Goal: Answer question/provide support

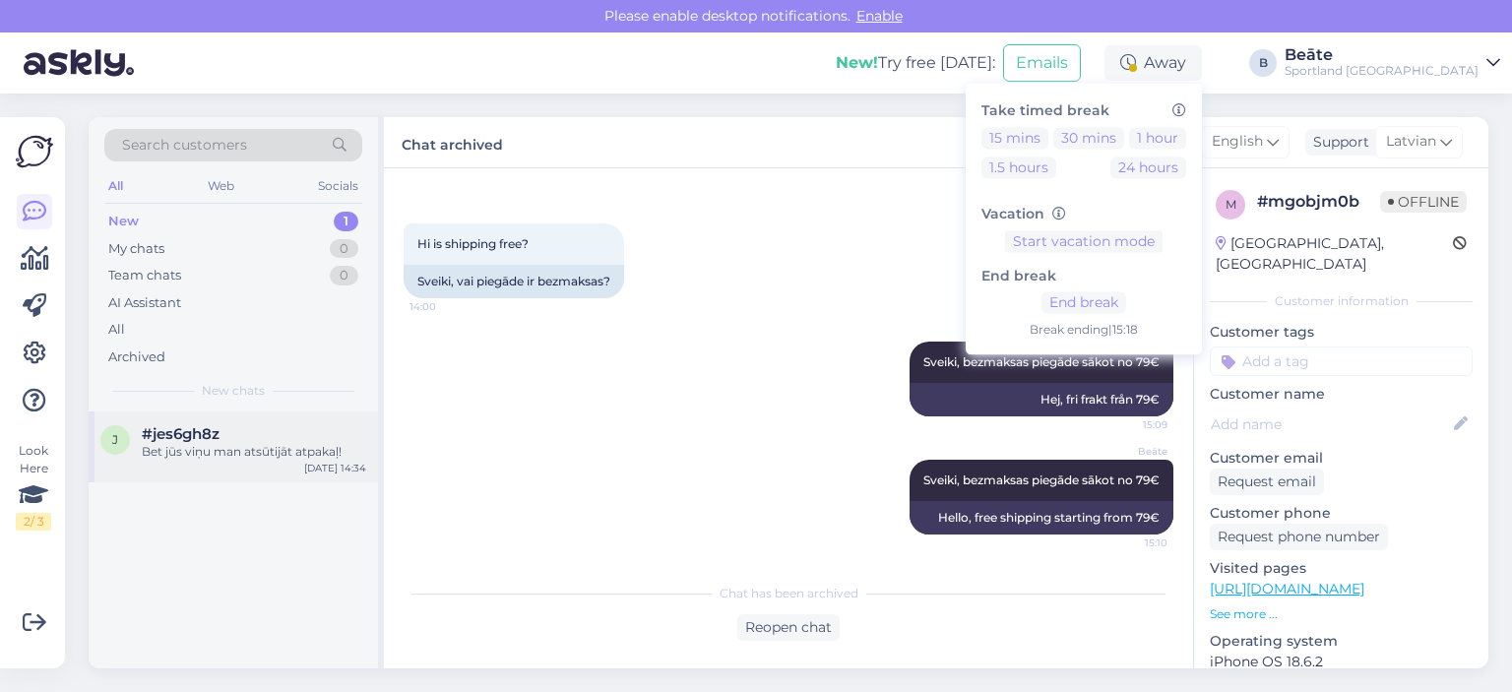
click at [219, 447] on div "Bet jūs viņu man atsūtijāt atpakaļ!" at bounding box center [254, 452] width 224 height 18
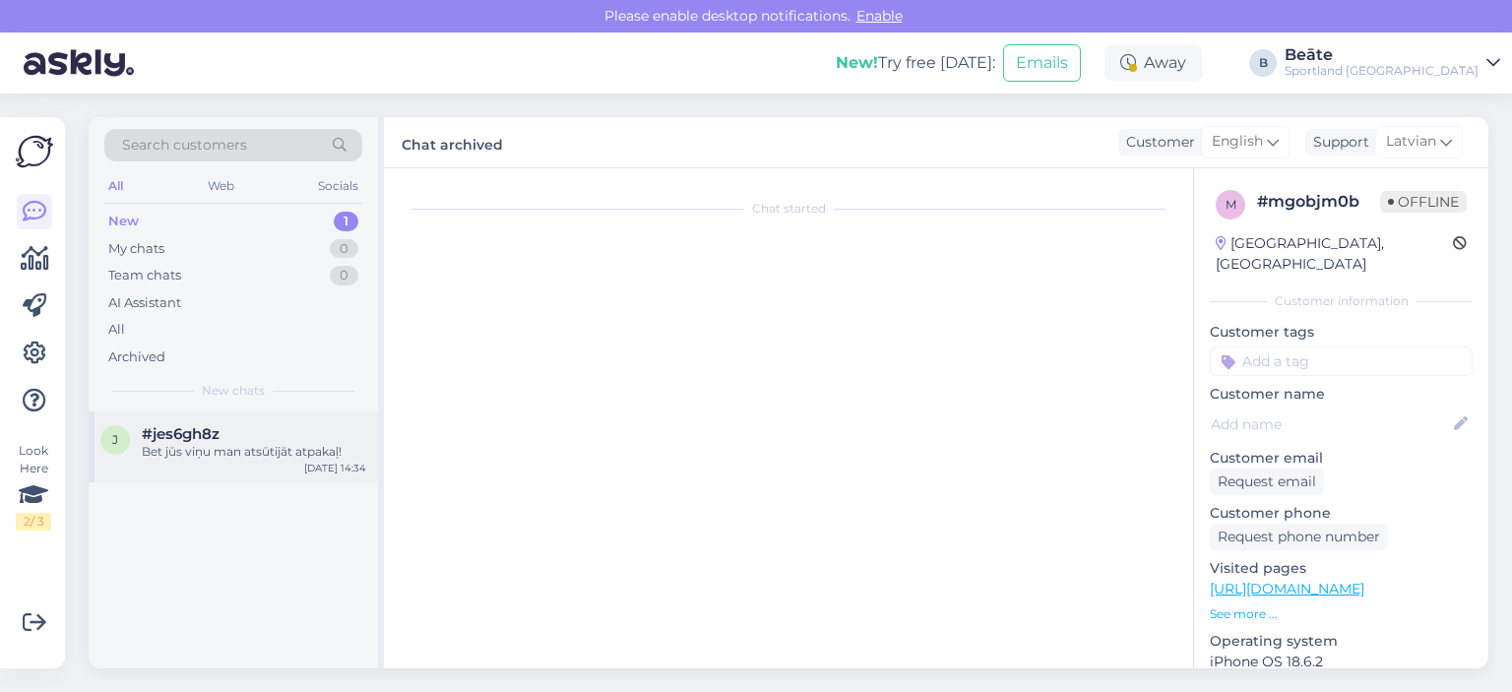
scroll to position [246, 0]
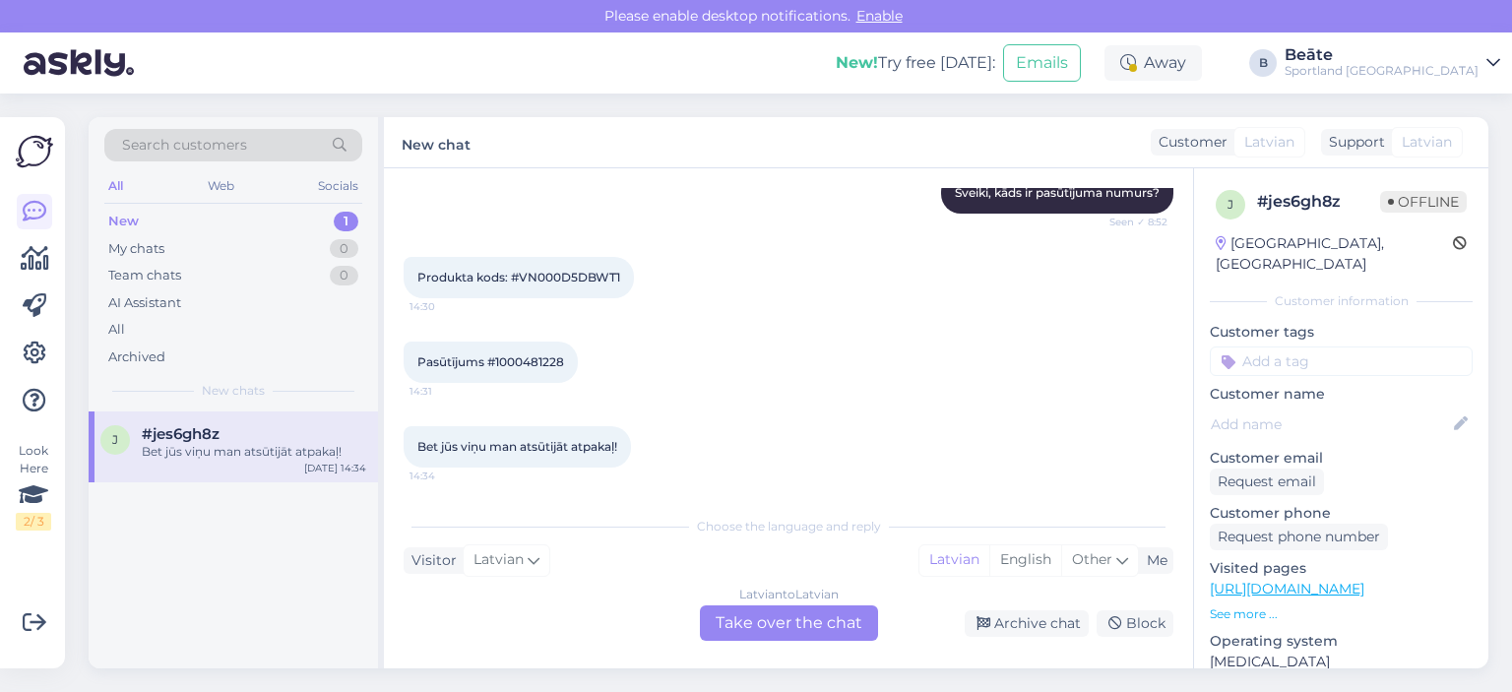
click at [531, 357] on span "Pasūtījums #1000481228" at bounding box center [490, 361] width 147 height 15
copy div "1000481228 14:31"
click at [579, 271] on span "Produkta kods: #VN000D5DBWT1" at bounding box center [518, 277] width 203 height 15
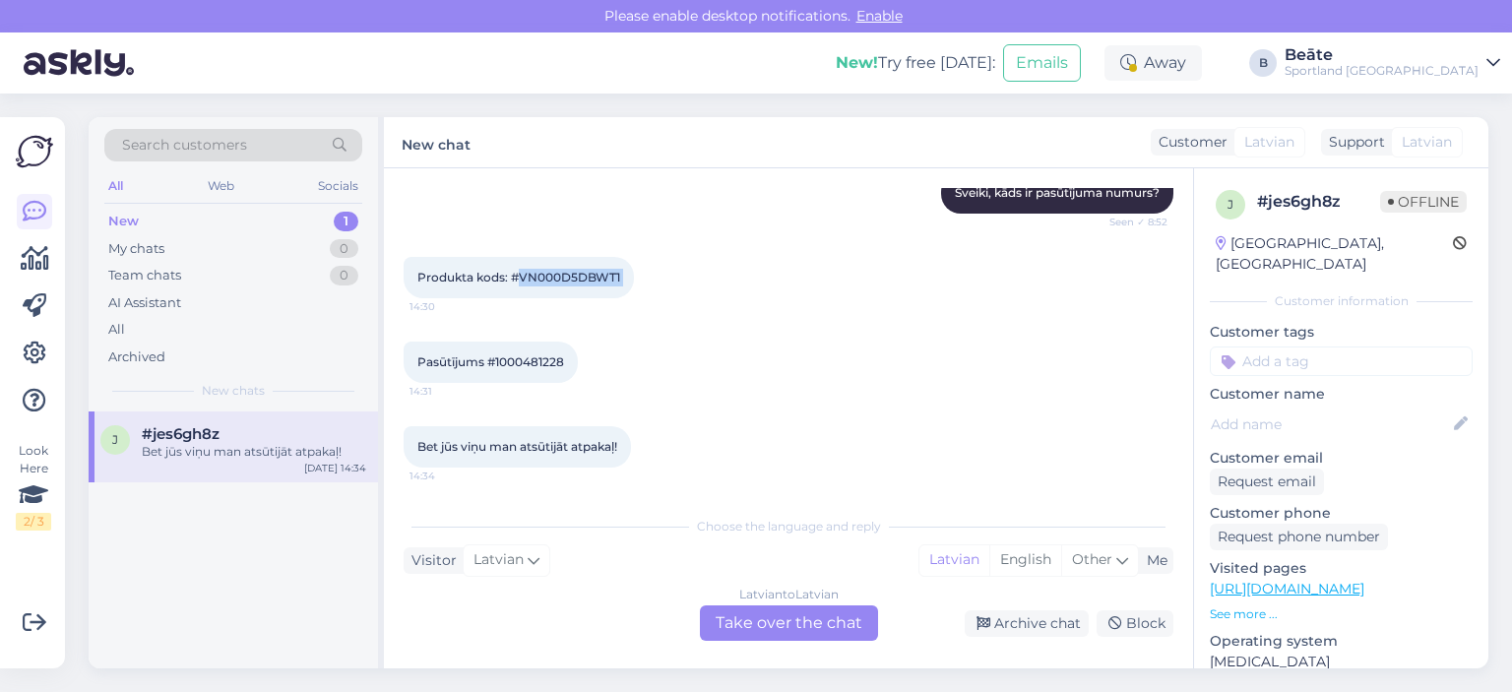
copy div "VN000D5DBWT1 14:30"
click at [794, 623] on div "Latvian to Latvian Take over the chat" at bounding box center [789, 622] width 178 height 35
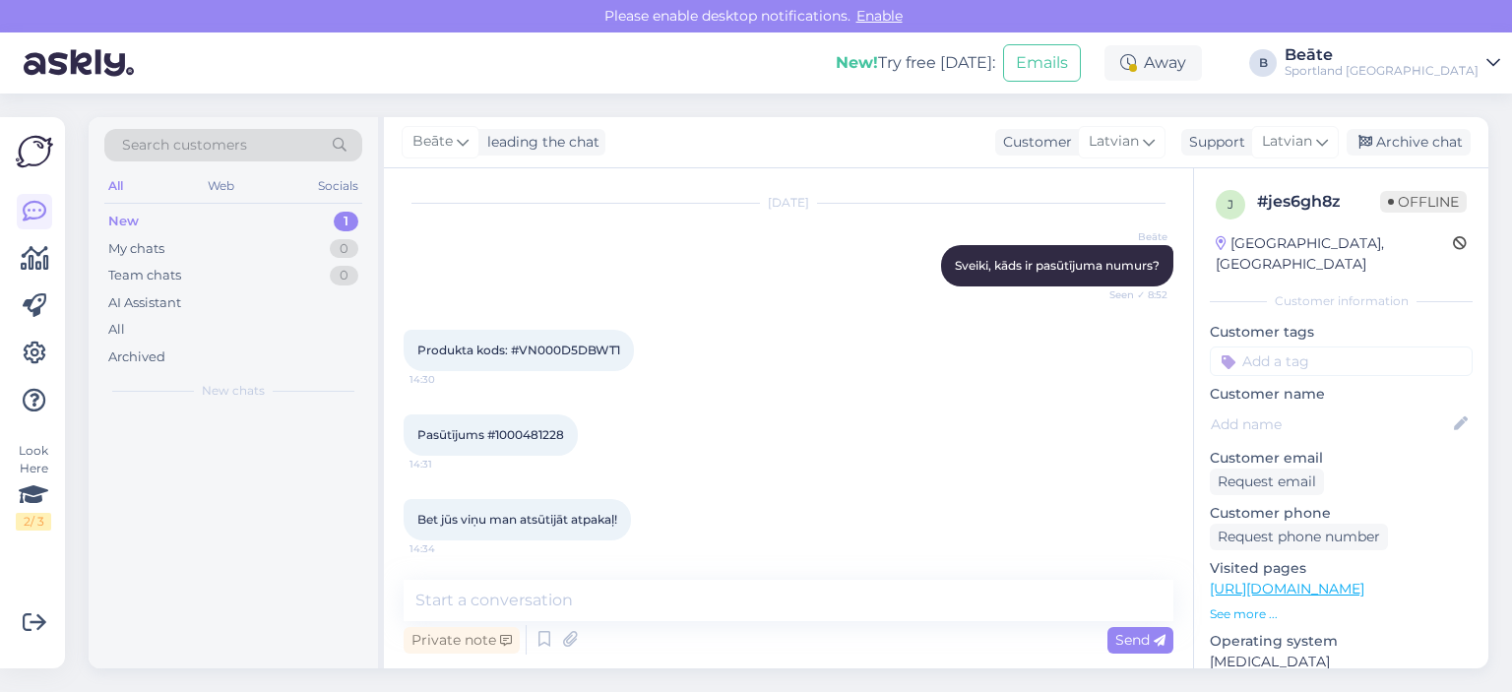
scroll to position [173, 0]
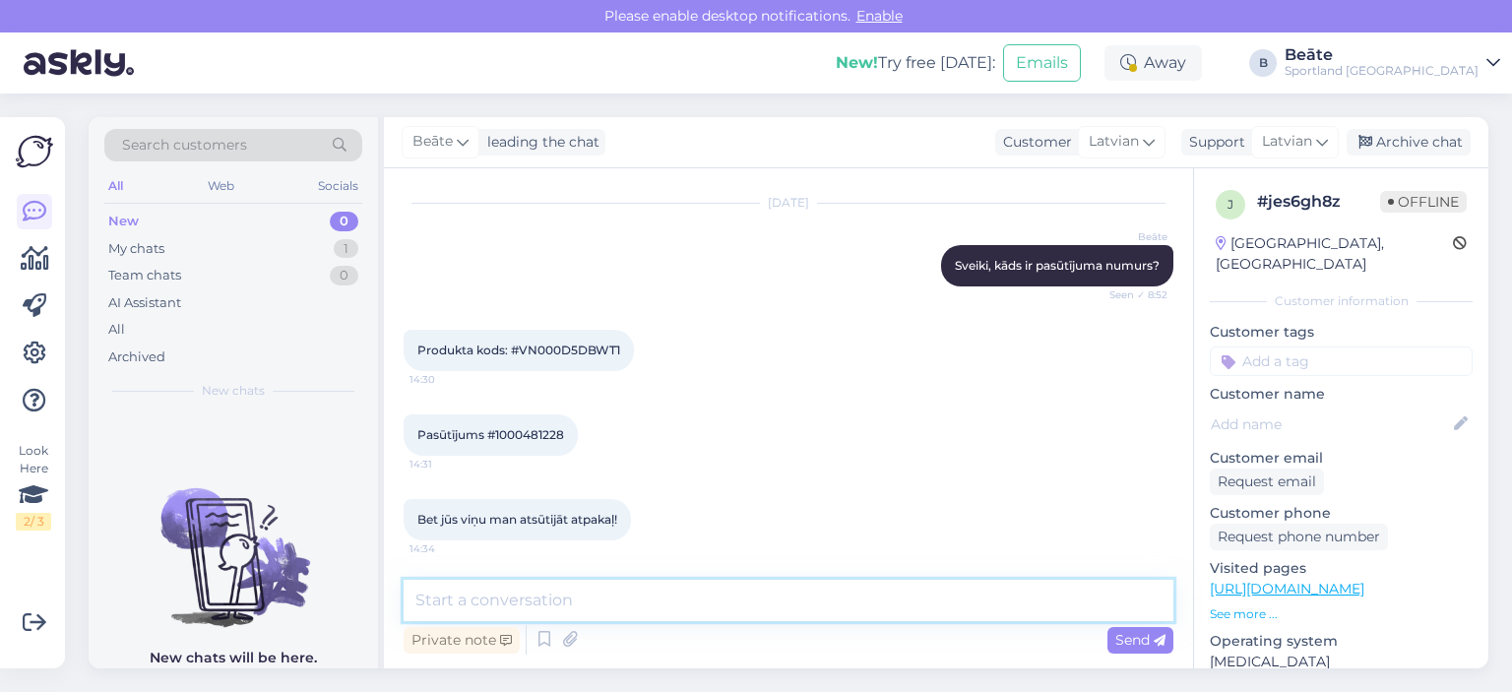
click at [822, 605] on textarea at bounding box center [789, 600] width 770 height 41
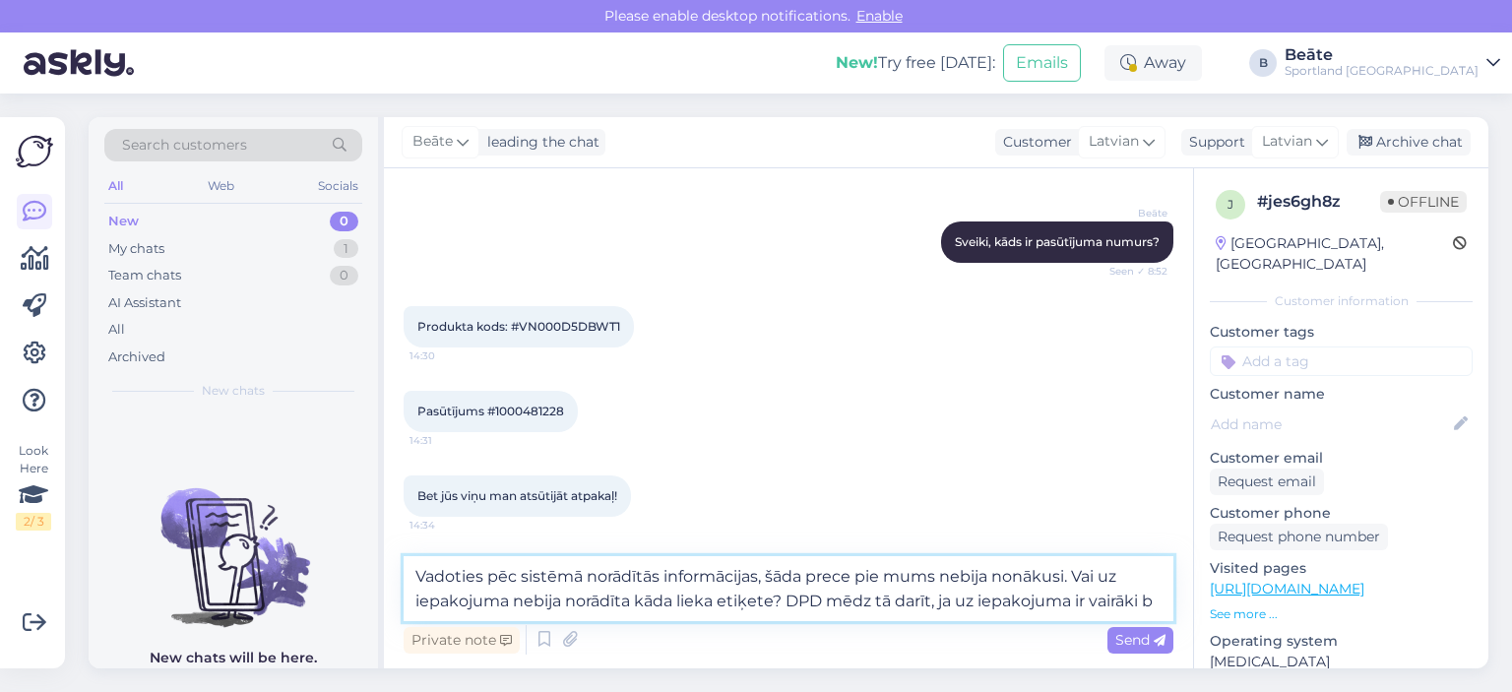
scroll to position [221, 0]
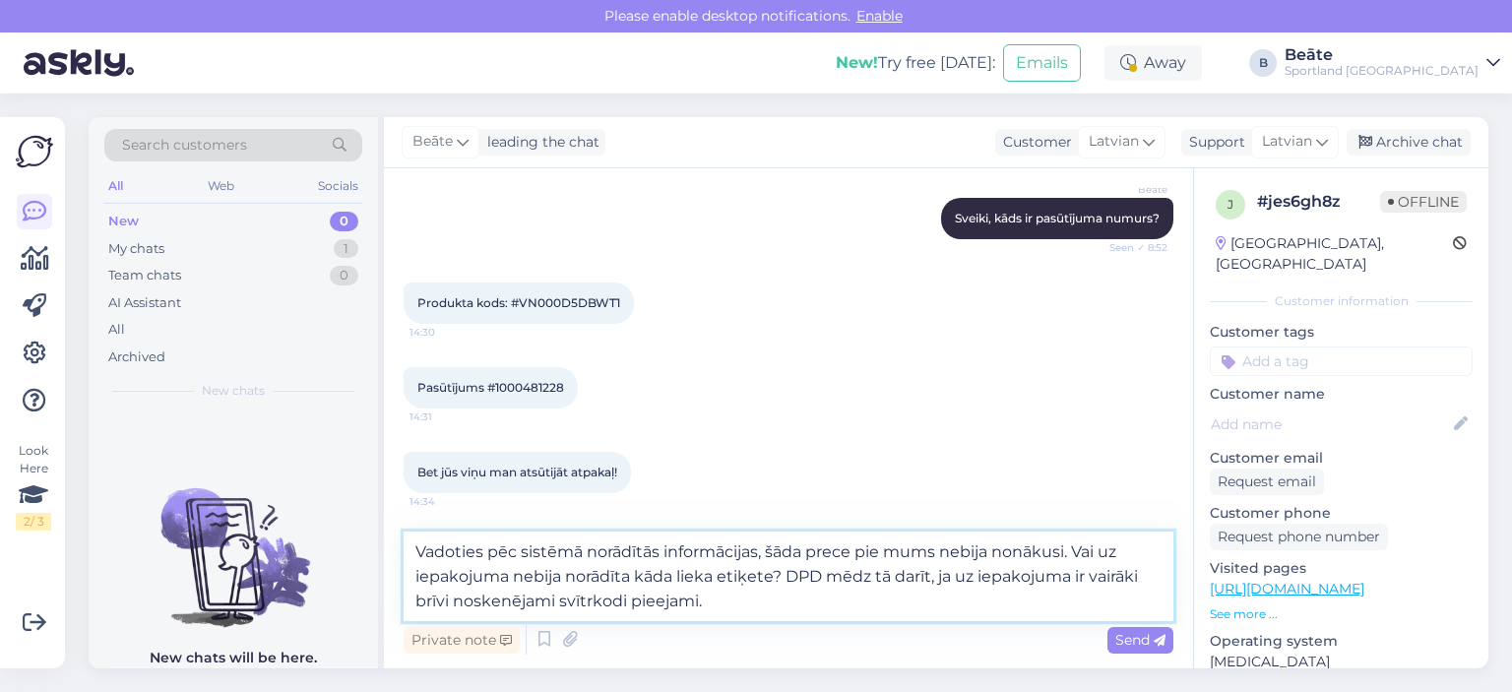
type textarea "Vadoties pēc sistēmā norādītās informācijas, šāda prece pie mums nebija nonākus…"
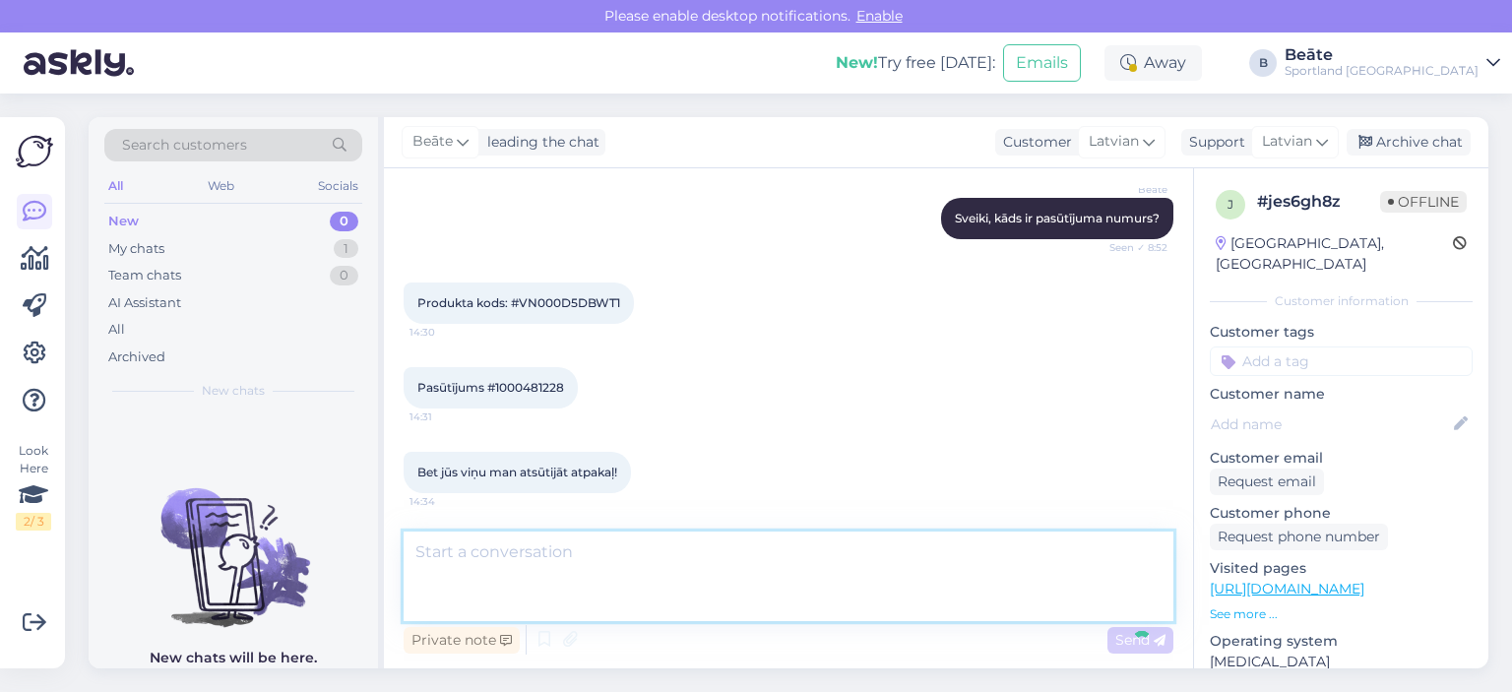
scroll to position [311, 0]
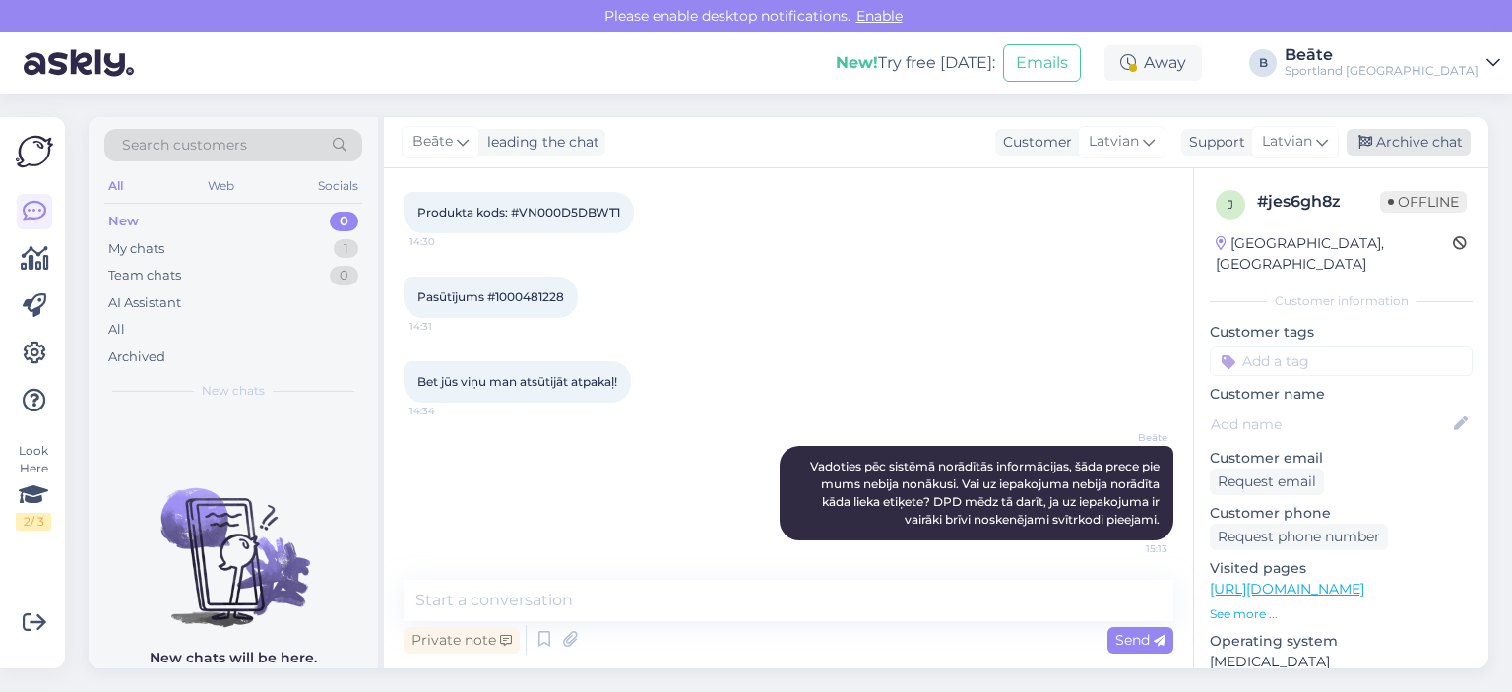
click at [1425, 150] on div "Archive chat" at bounding box center [1409, 142] width 124 height 27
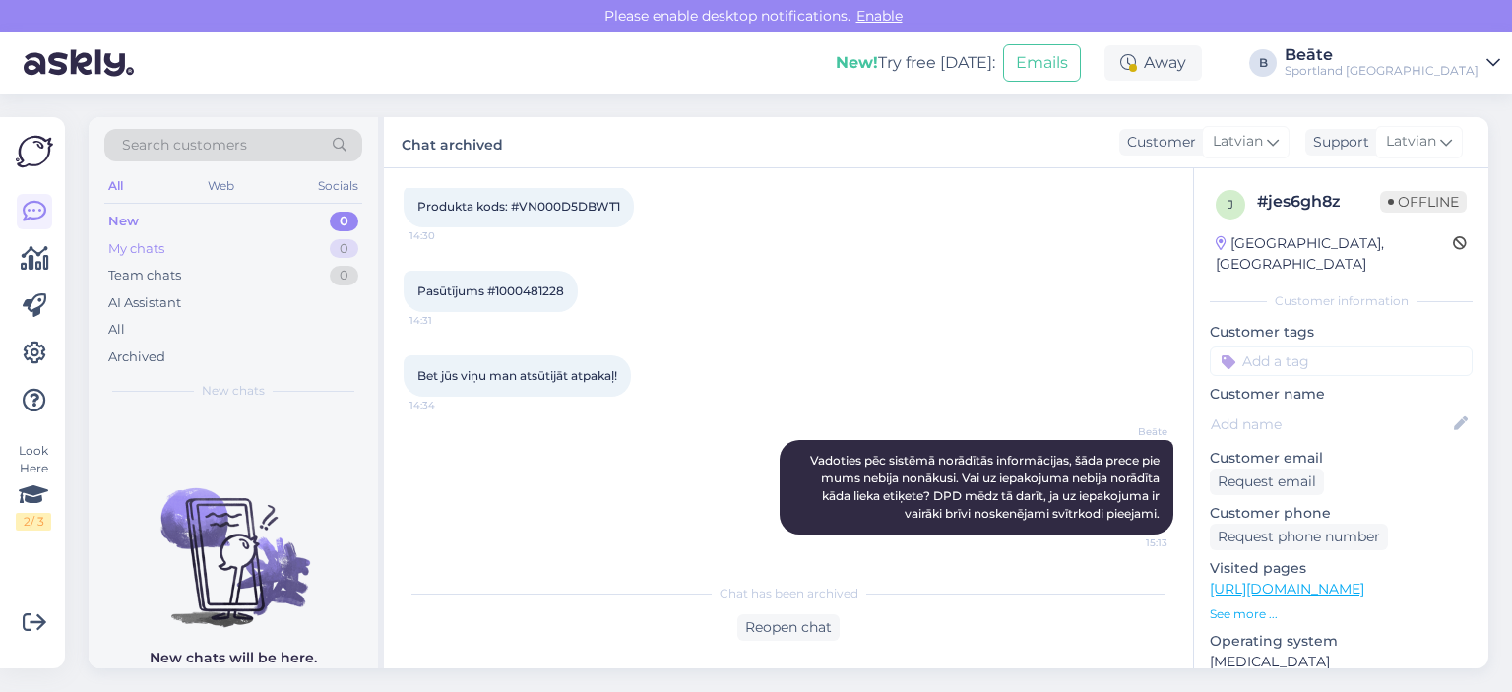
click at [158, 246] on div "My chats" at bounding box center [136, 249] width 56 height 20
click at [146, 327] on div "All" at bounding box center [233, 330] width 258 height 28
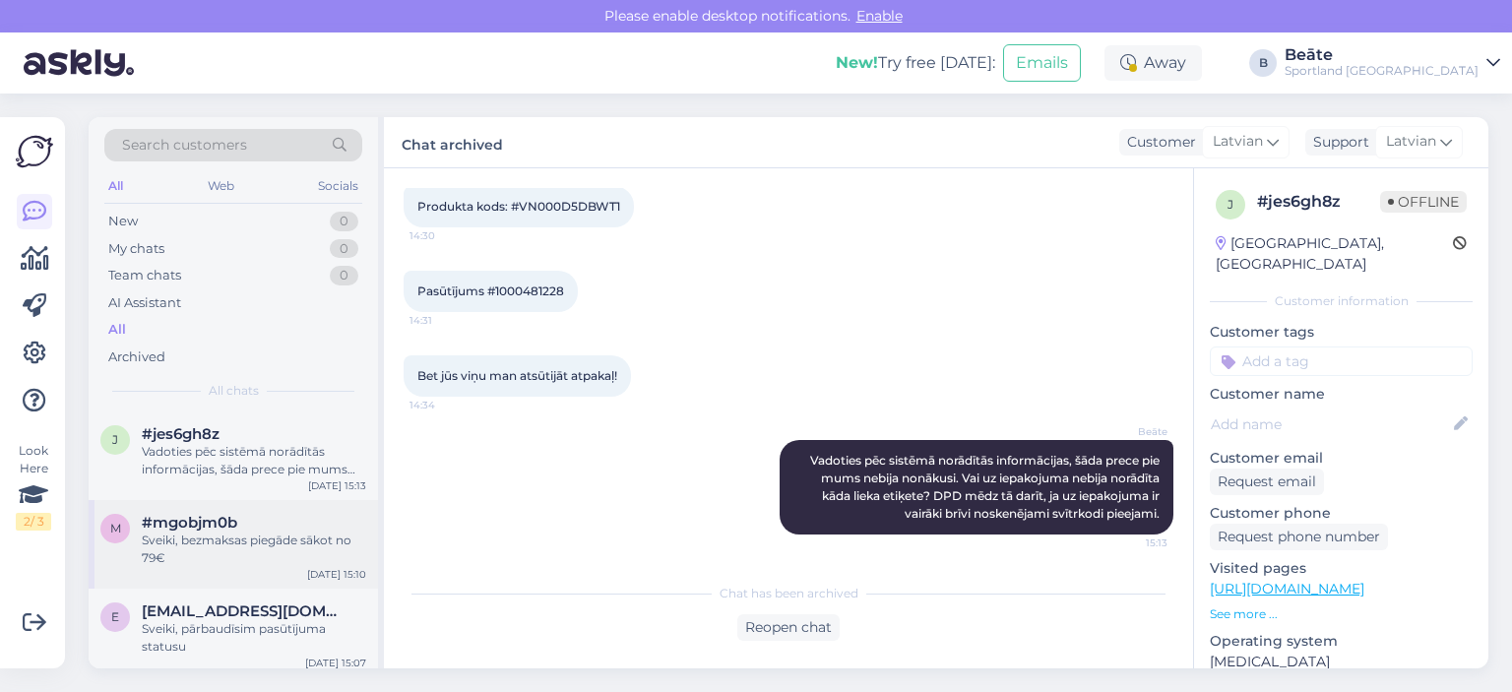
click at [251, 534] on div "Sveiki, bezmaksas piegāde sākot no 79€" at bounding box center [254, 549] width 224 height 35
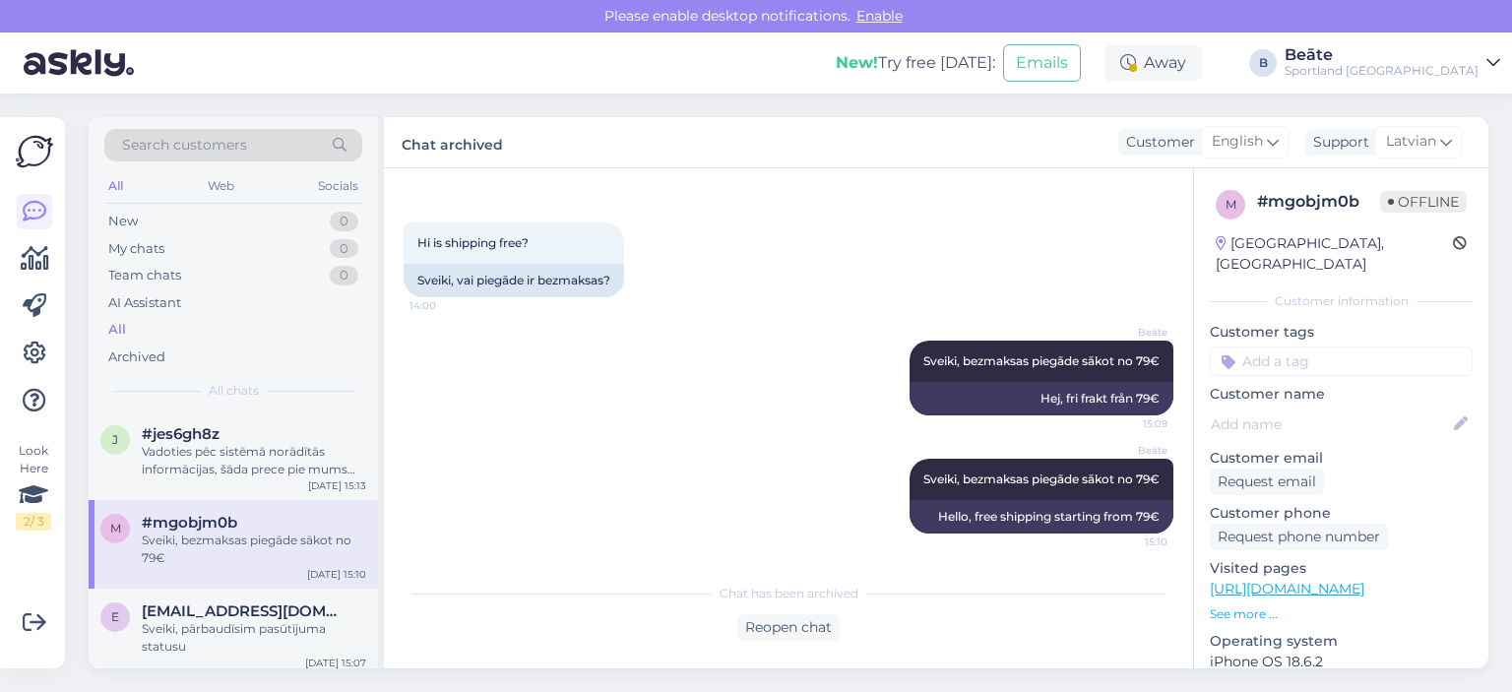
scroll to position [69, 0]
click at [258, 632] on div "Sveiki, pārbaudīsim pasūtījuma statusu" at bounding box center [254, 637] width 224 height 35
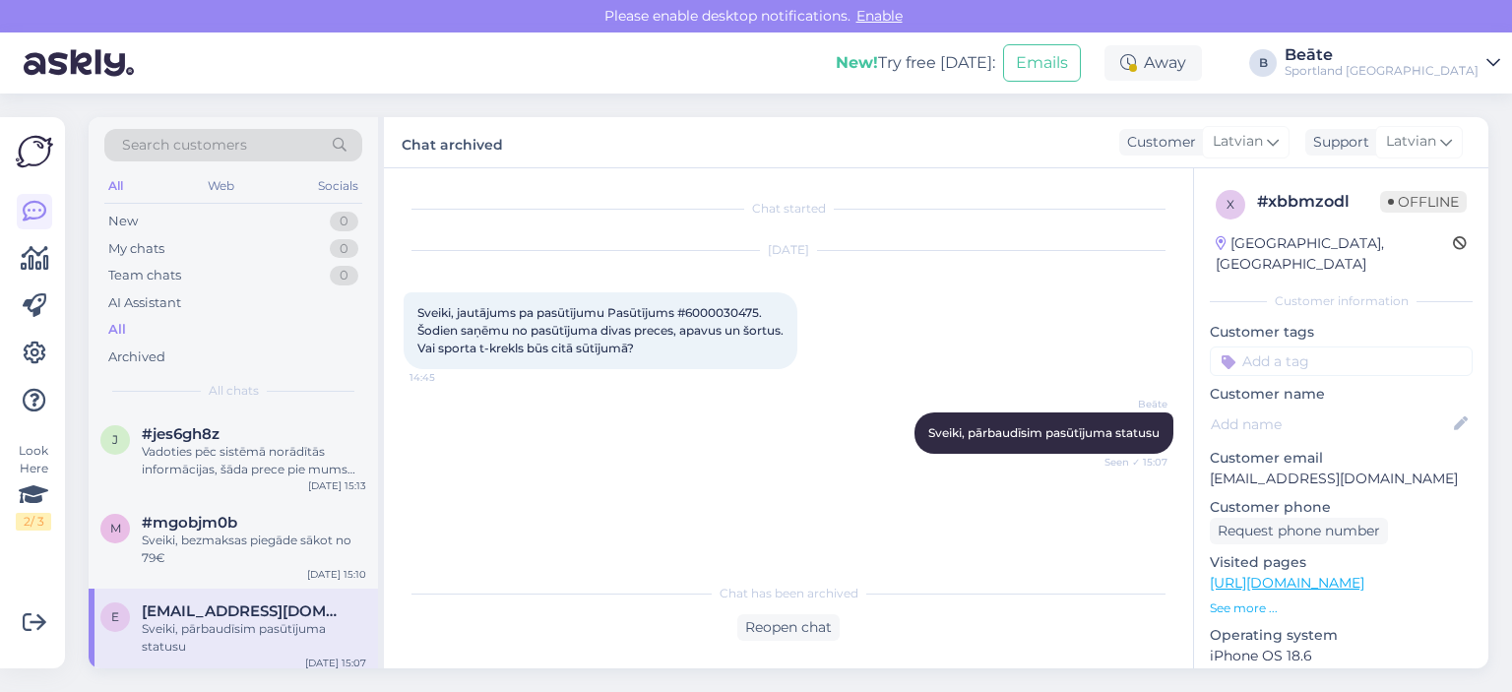
scroll to position [0, 0]
click at [734, 309] on span "Sveiki, jautājums pa pasūtījumu Pasūtījums #6000030475. Šodien saņēmu no pasūtī…" at bounding box center [601, 330] width 369 height 50
copy span "6000030475"
click at [762, 629] on div "Reopen chat" at bounding box center [788, 627] width 102 height 27
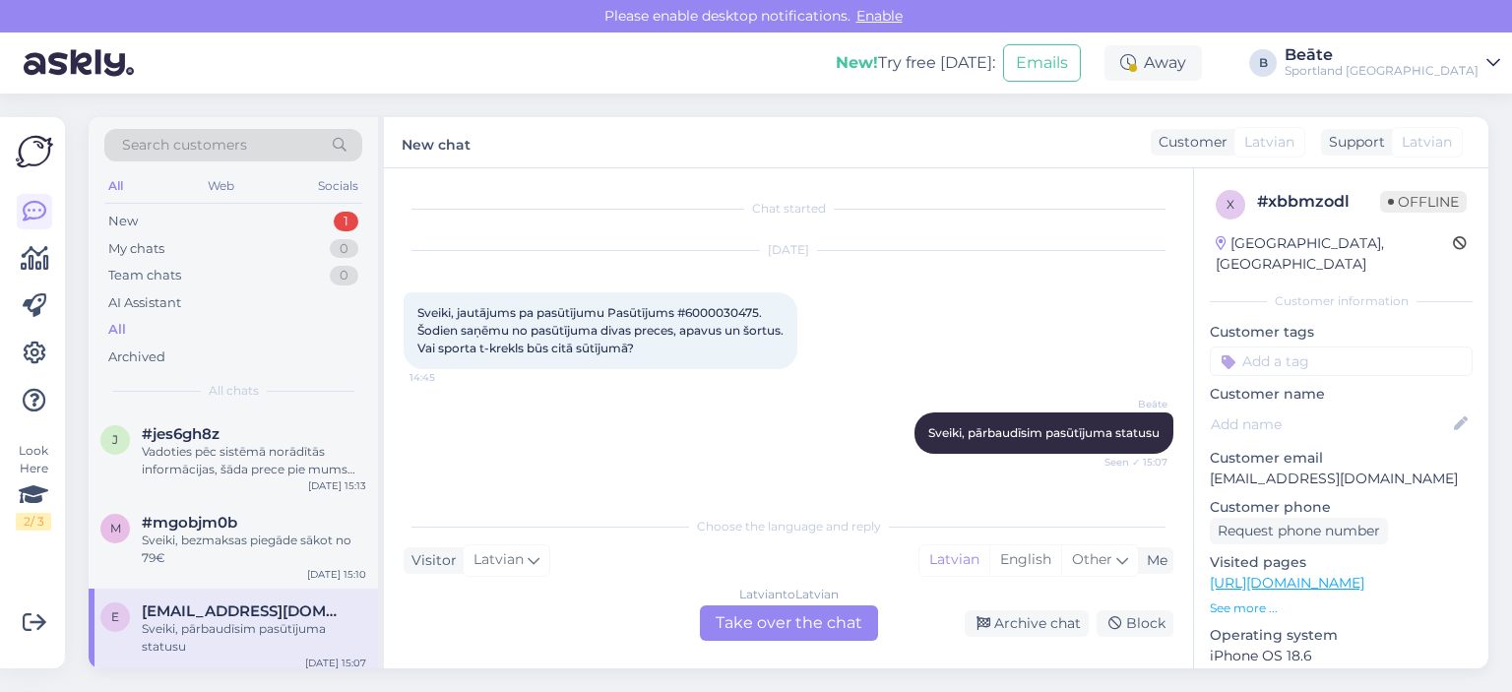
click at [762, 627] on div "Latvian to Latvian Take over the chat" at bounding box center [789, 622] width 178 height 35
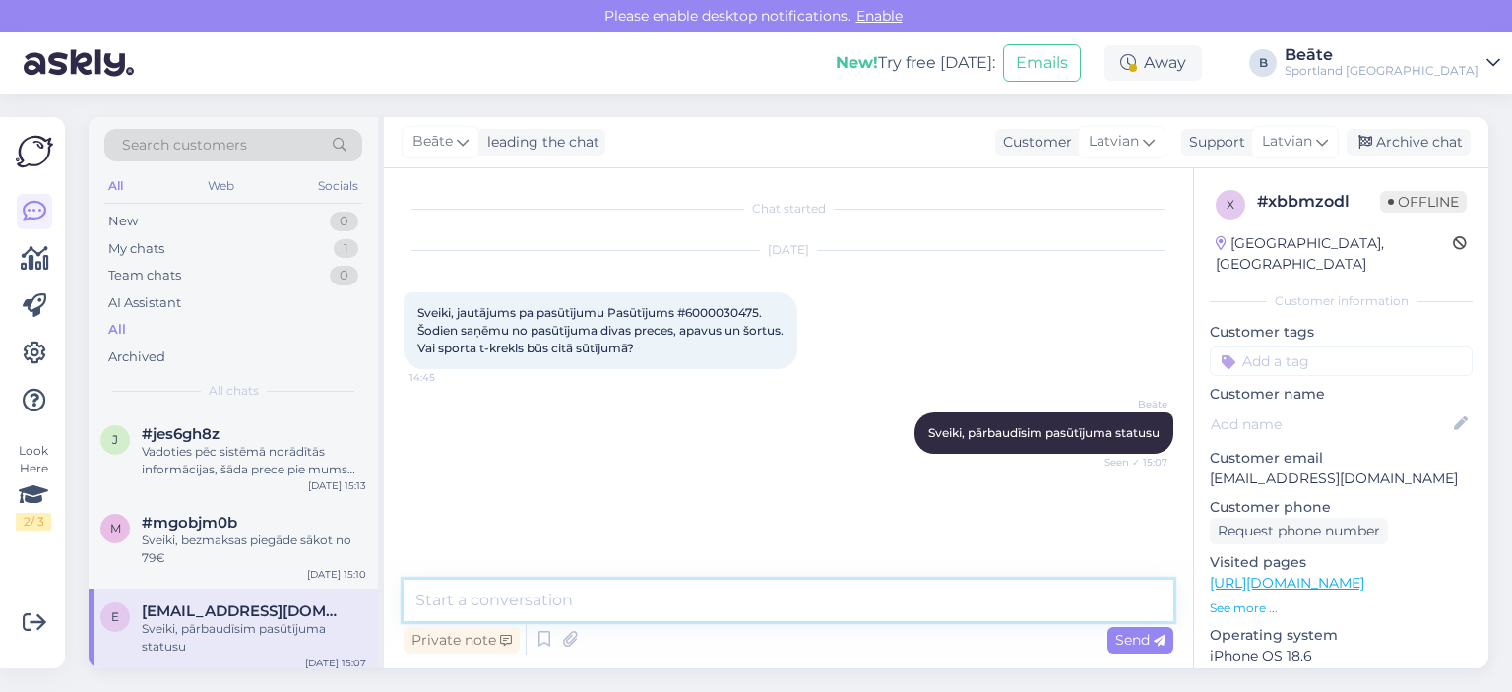
click at [760, 613] on textarea at bounding box center [789, 600] width 770 height 41
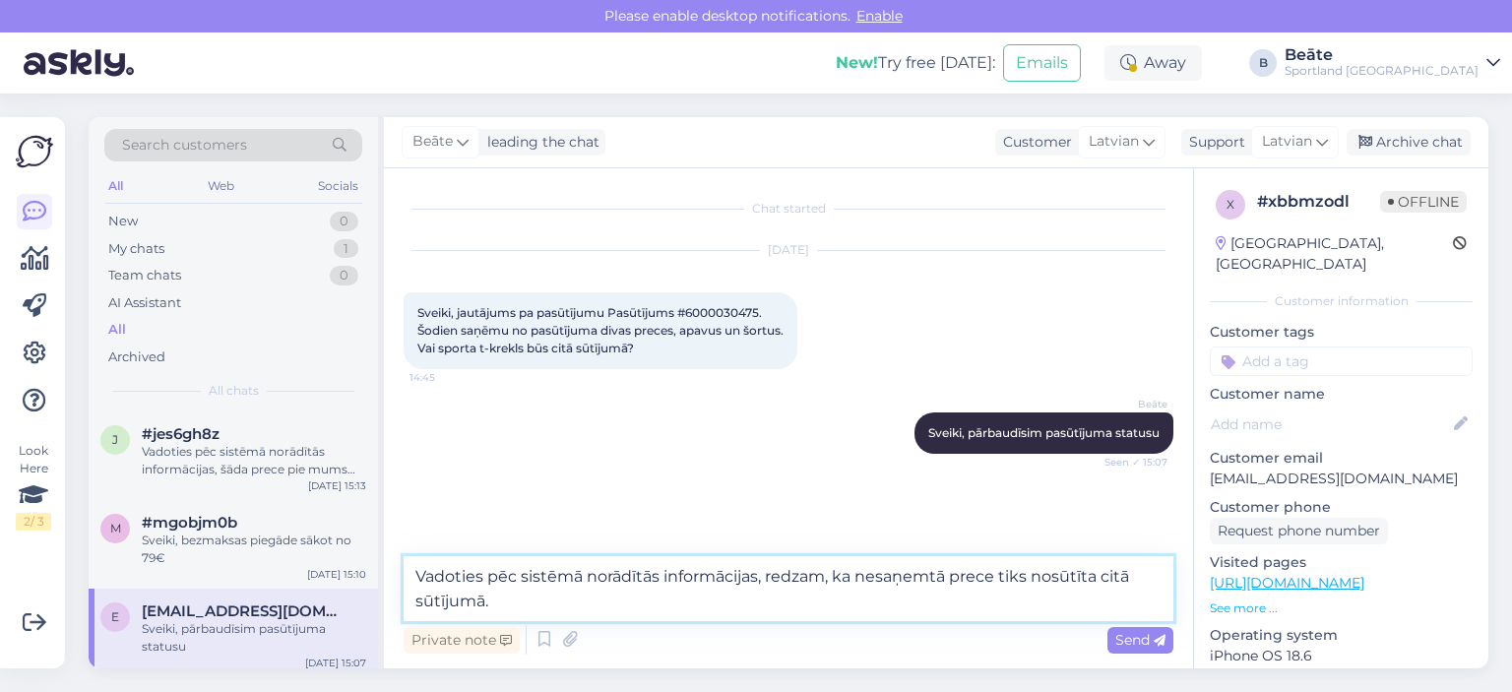
type textarea "Vadoties pēc sistēmā norādītās informācijas, redzam, ka nesaņemtā prece tiks no…"
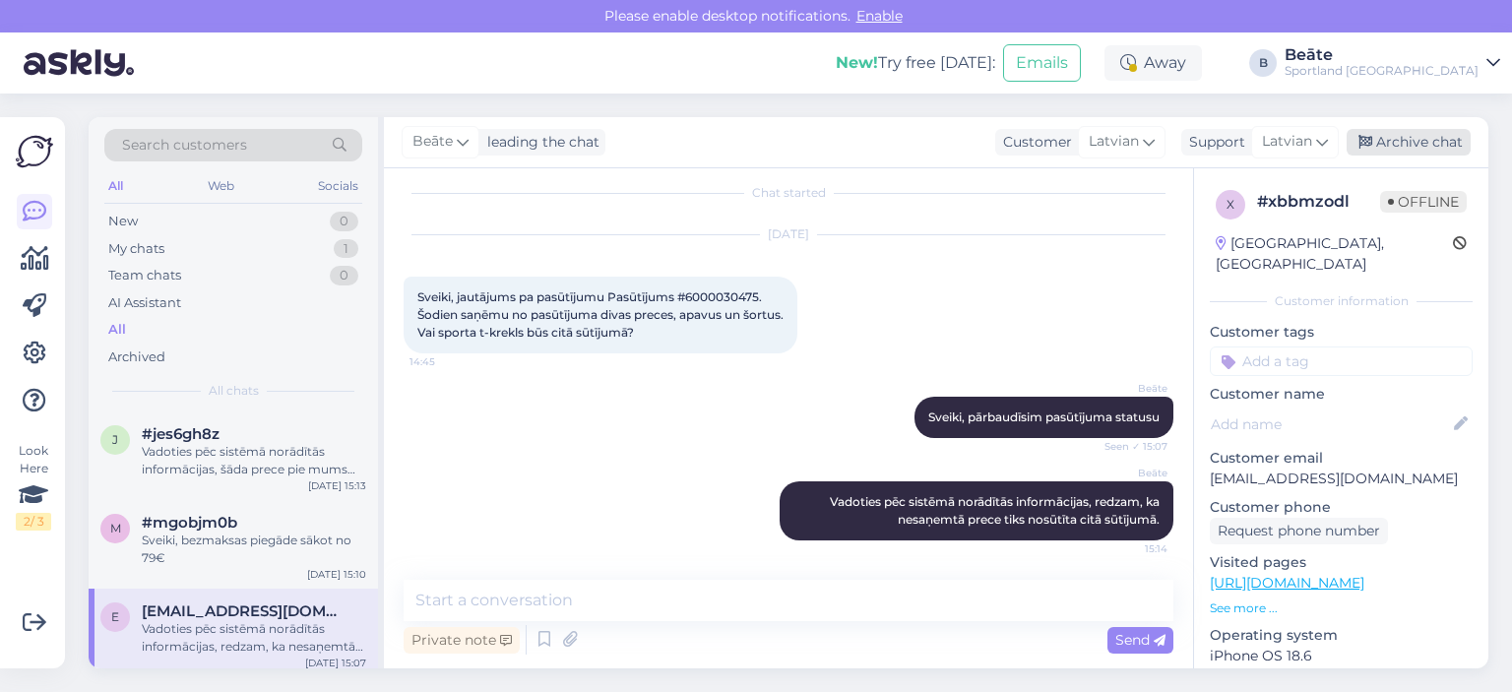
click at [1359, 153] on div "Archive chat" at bounding box center [1409, 142] width 124 height 27
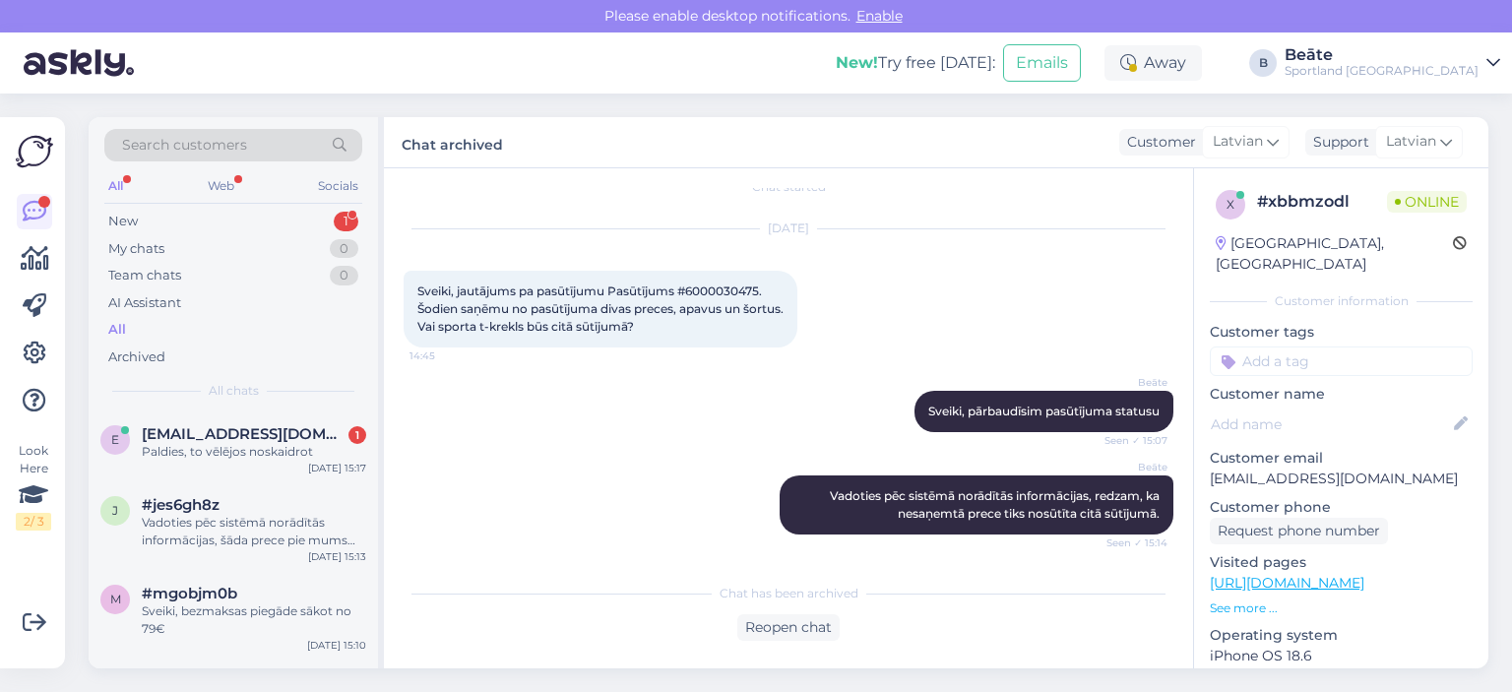
scroll to position [106, 0]
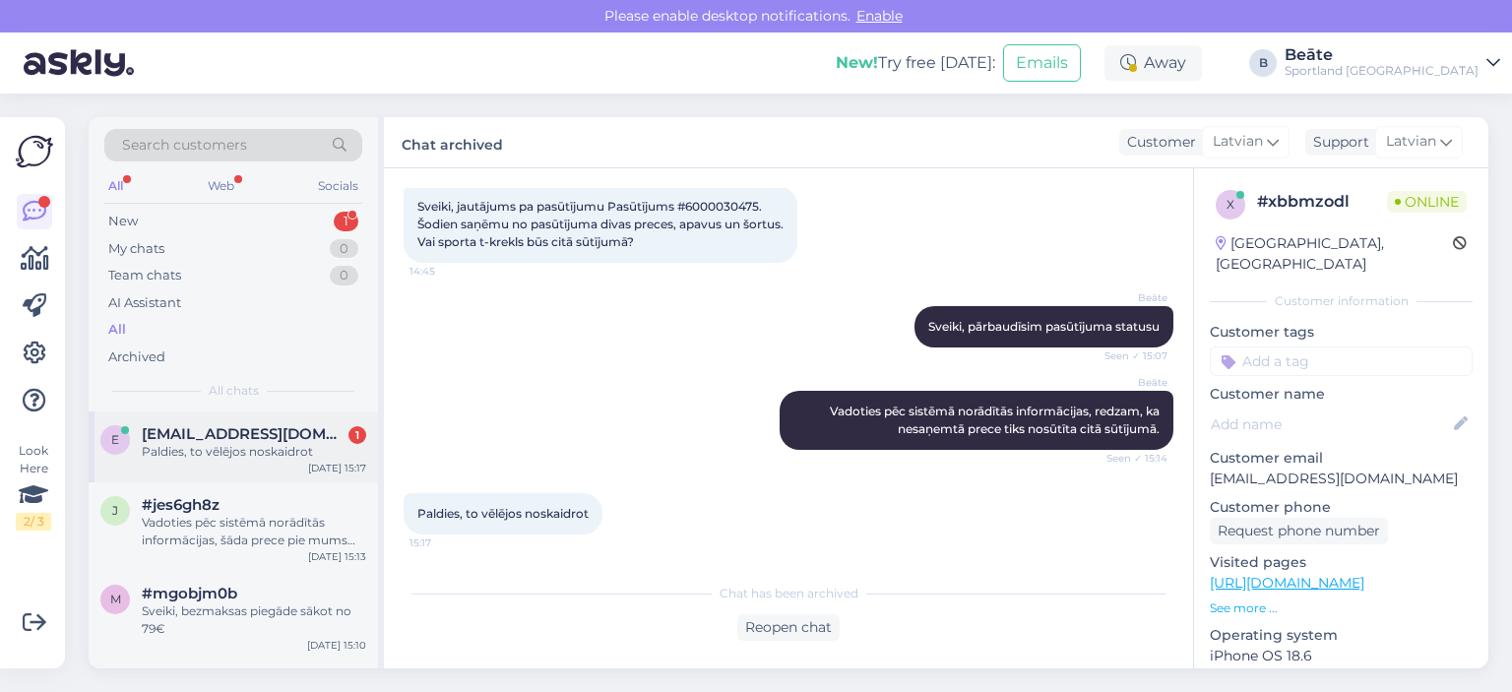
click at [260, 456] on div "Paldies, to vēlējos noskaidrot" at bounding box center [254, 452] width 224 height 18
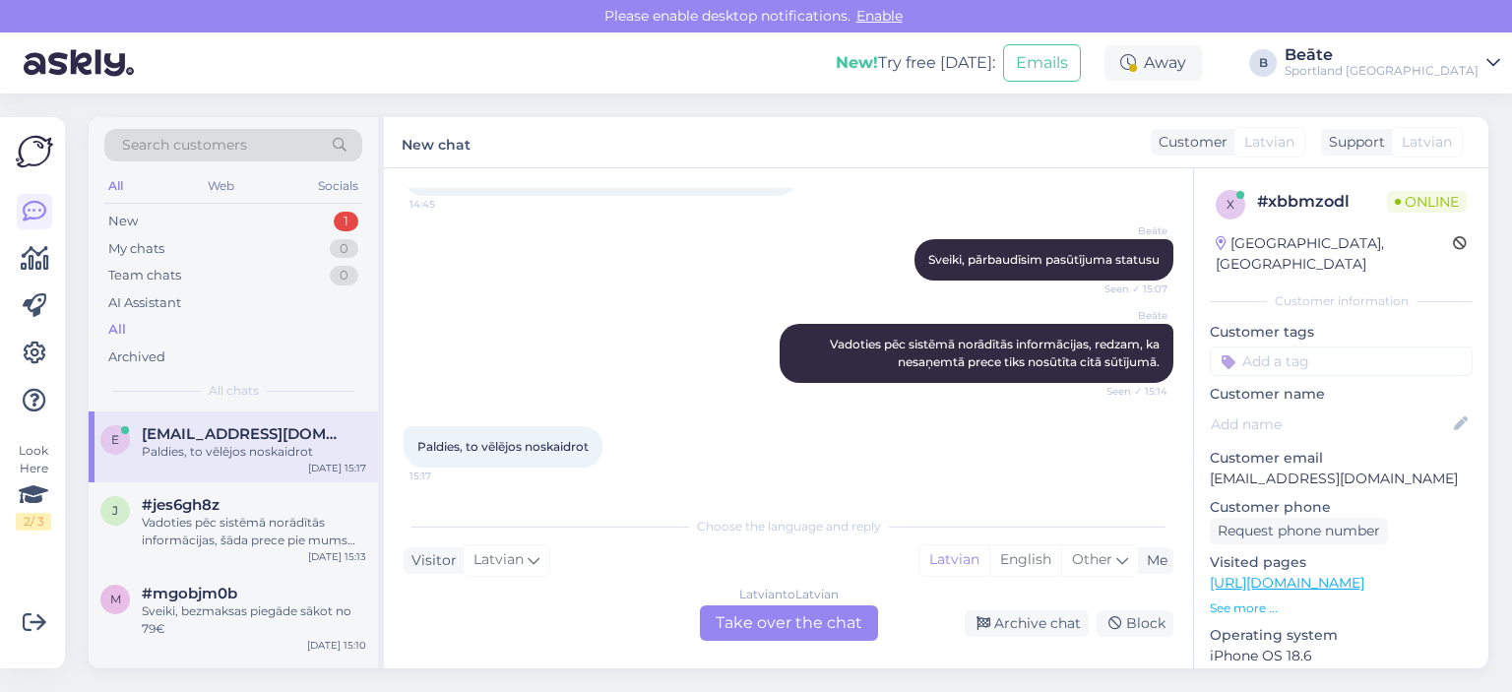
click at [780, 627] on div "Latvian to Latvian Take over the chat" at bounding box center [789, 622] width 178 height 35
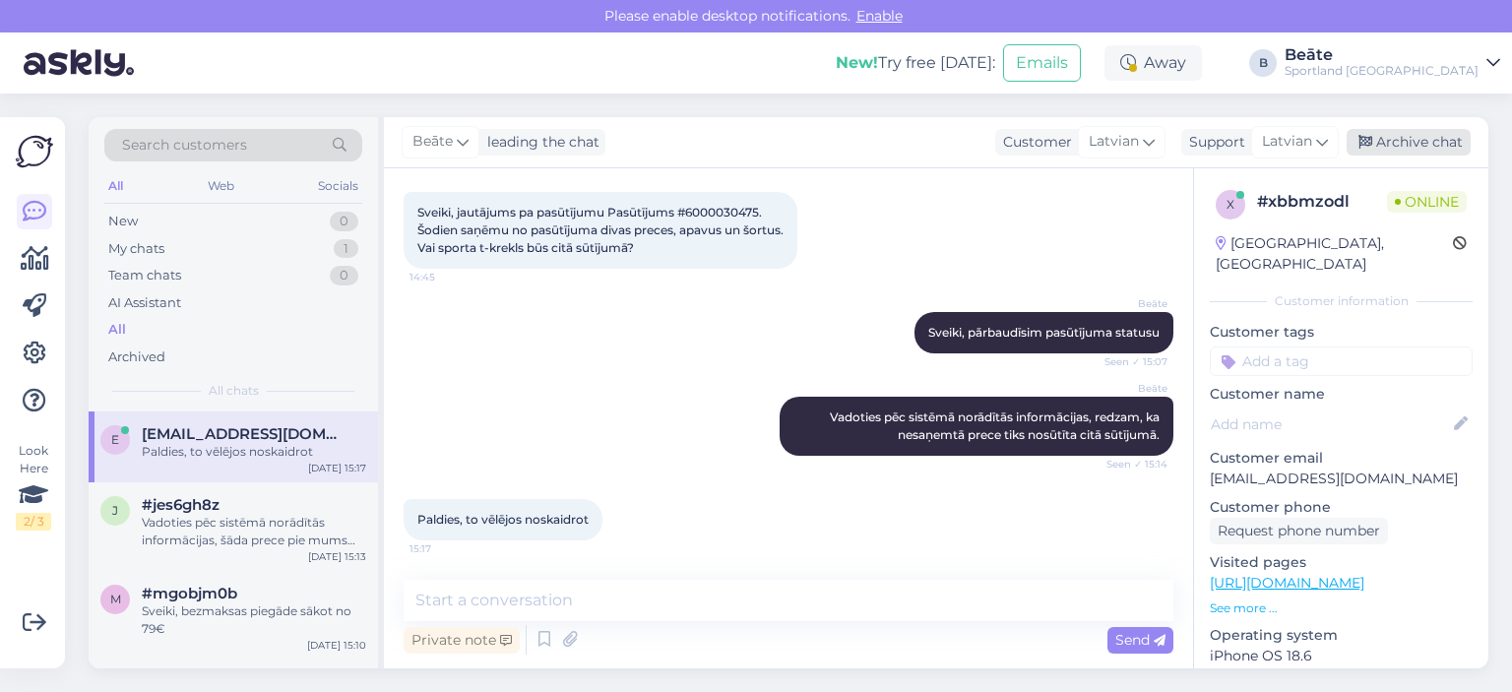
click at [1402, 141] on div "Archive chat" at bounding box center [1409, 142] width 124 height 27
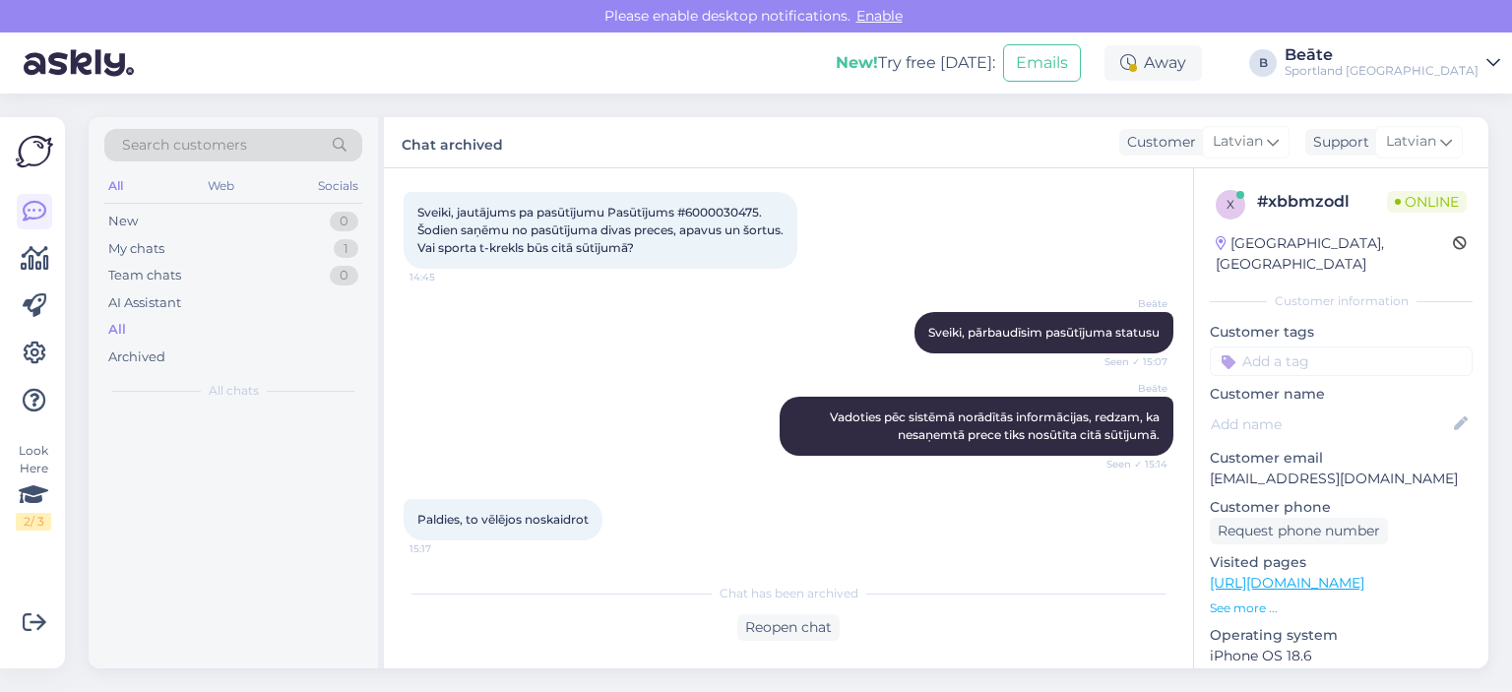
scroll to position [106, 0]
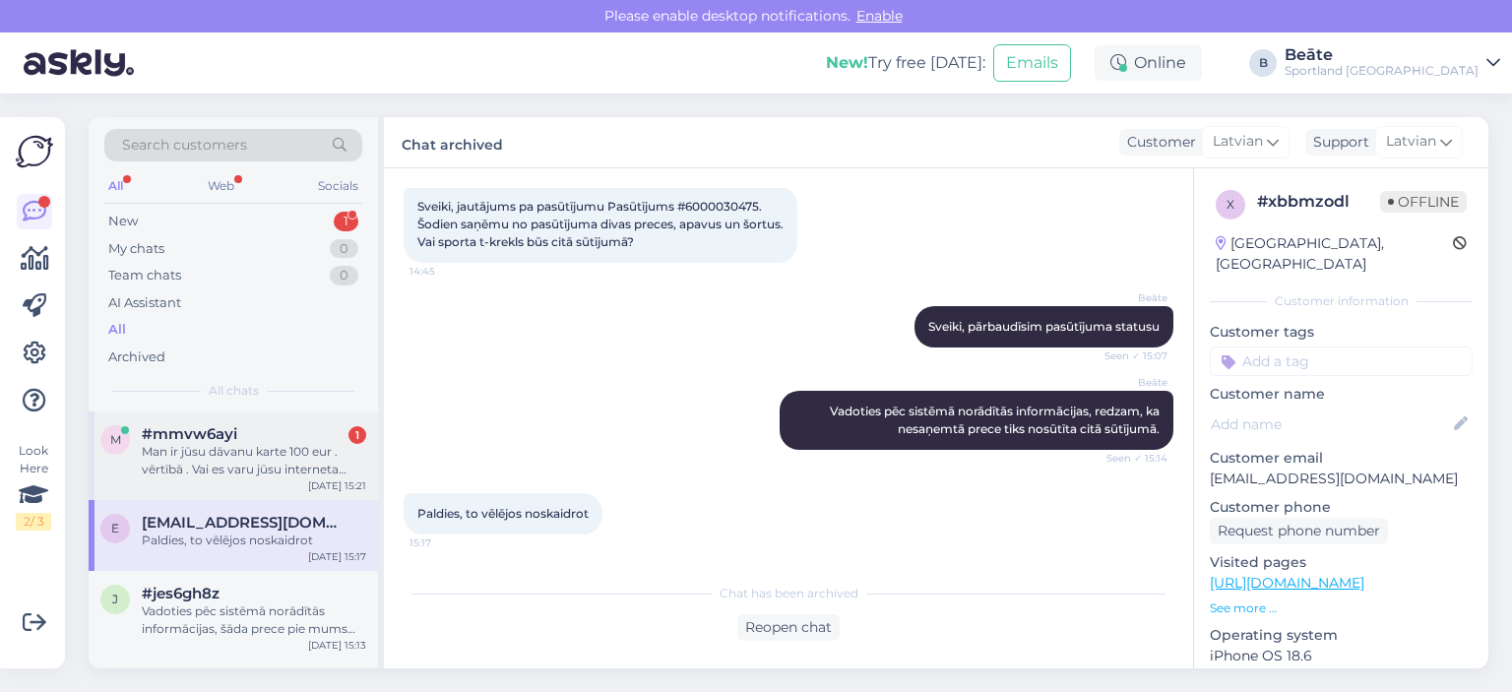
click at [255, 467] on div "Man ir jūsu dāvanu karte 100 eur . vērtībā . Vai es varu jūsu interneta veikalā…" at bounding box center [254, 460] width 224 height 35
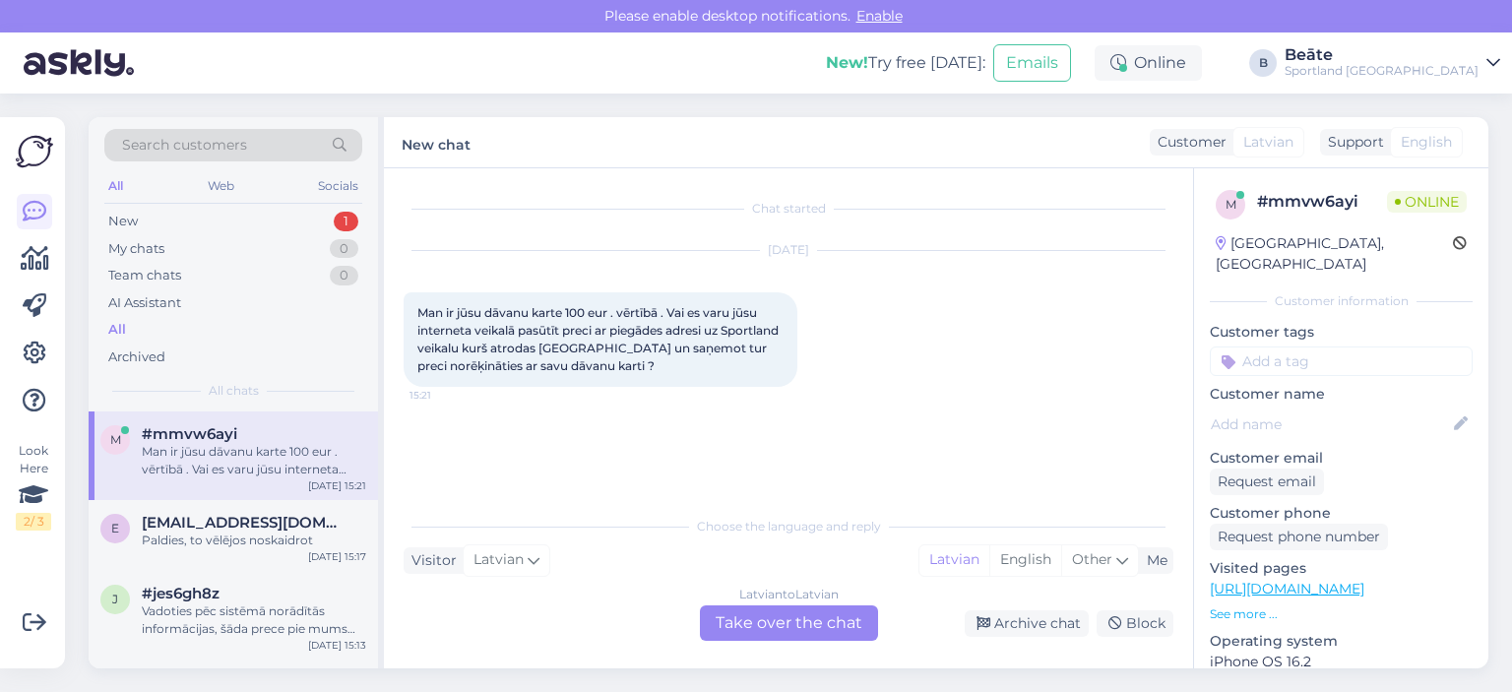
click at [771, 618] on div "Latvian to Latvian Take over the chat" at bounding box center [789, 622] width 178 height 35
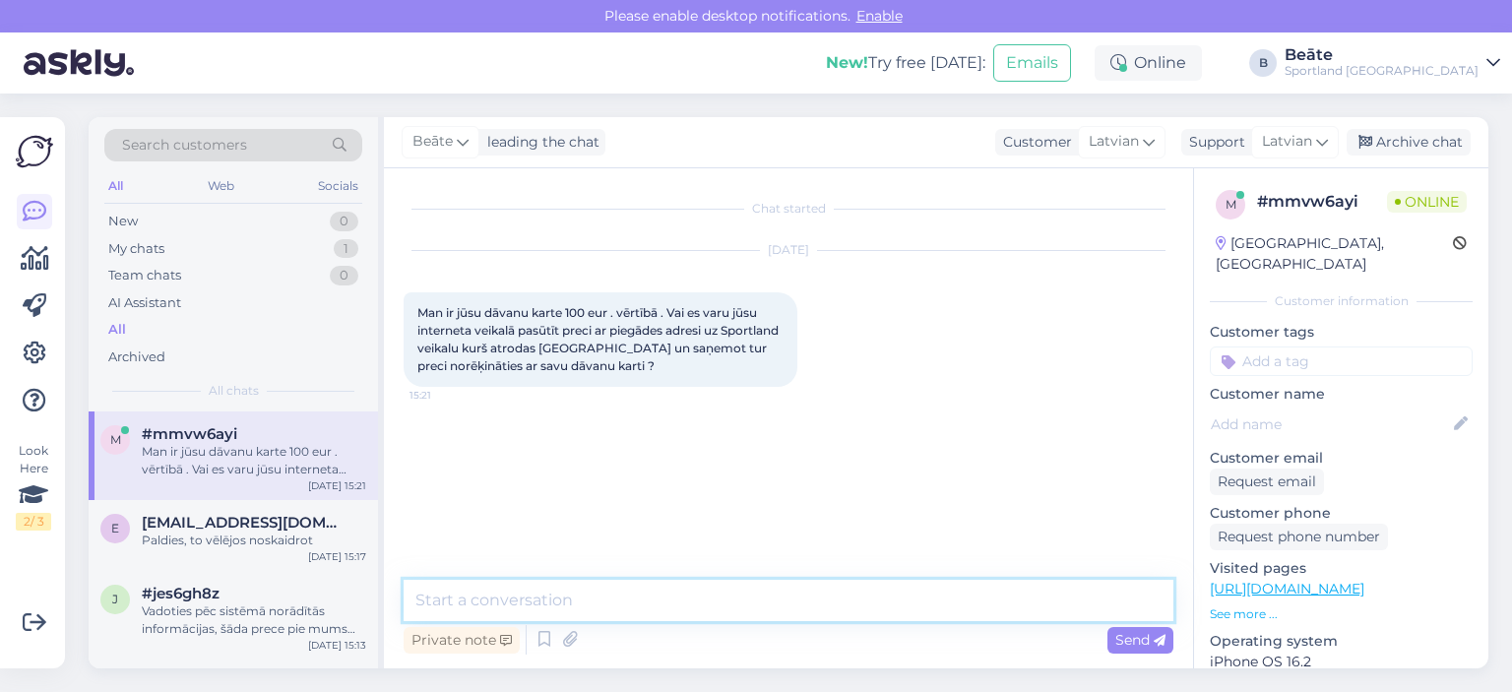
click at [796, 590] on textarea at bounding box center [789, 600] width 770 height 41
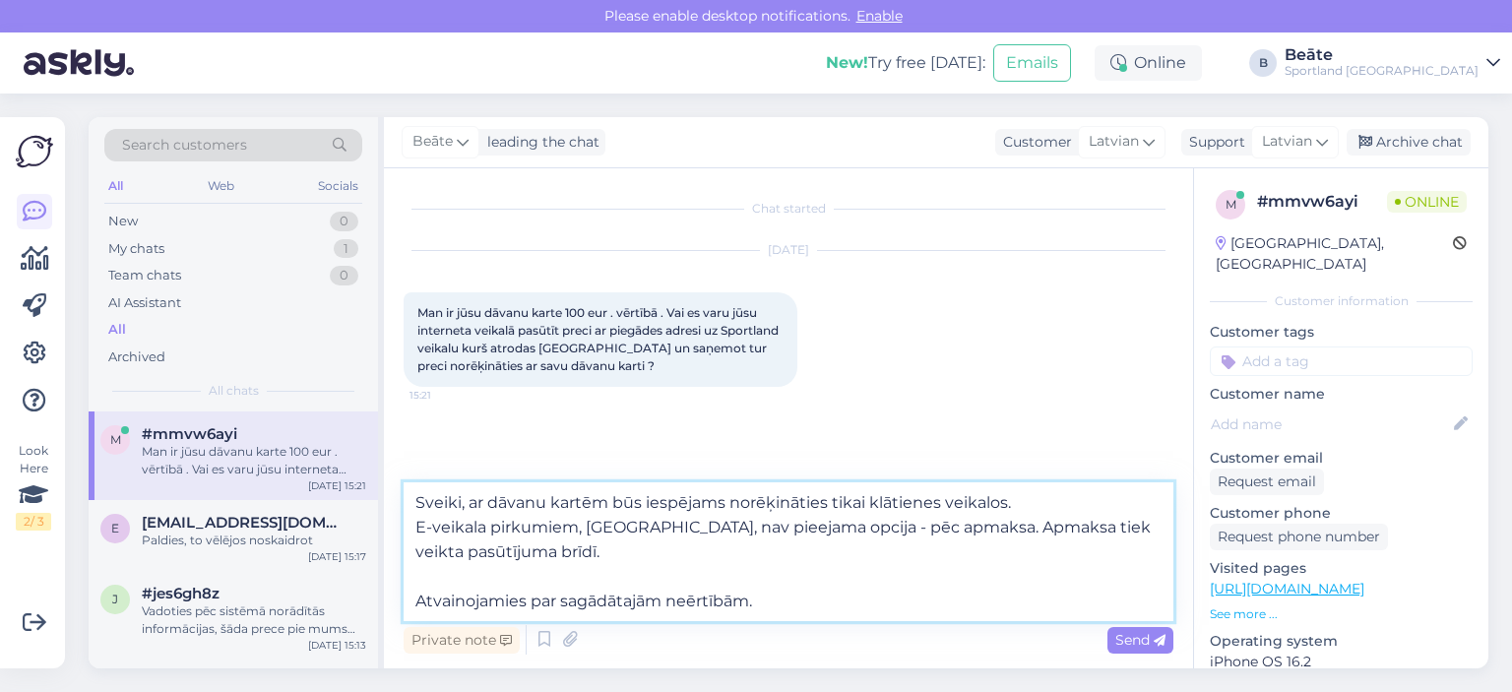
type textarea "Sveiki, ar dāvanu kartēm būs iespējams norēķināties tikai klātienes veikalos. E…"
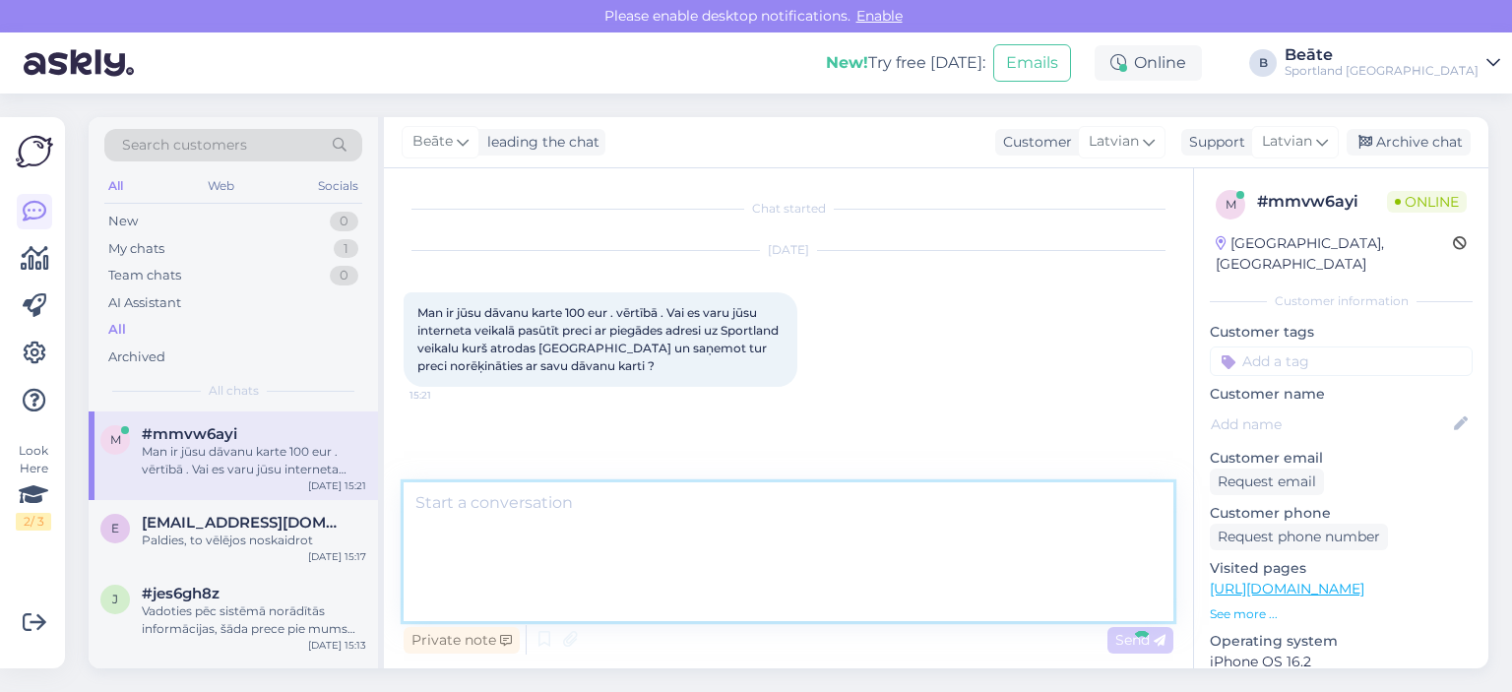
scroll to position [20, 0]
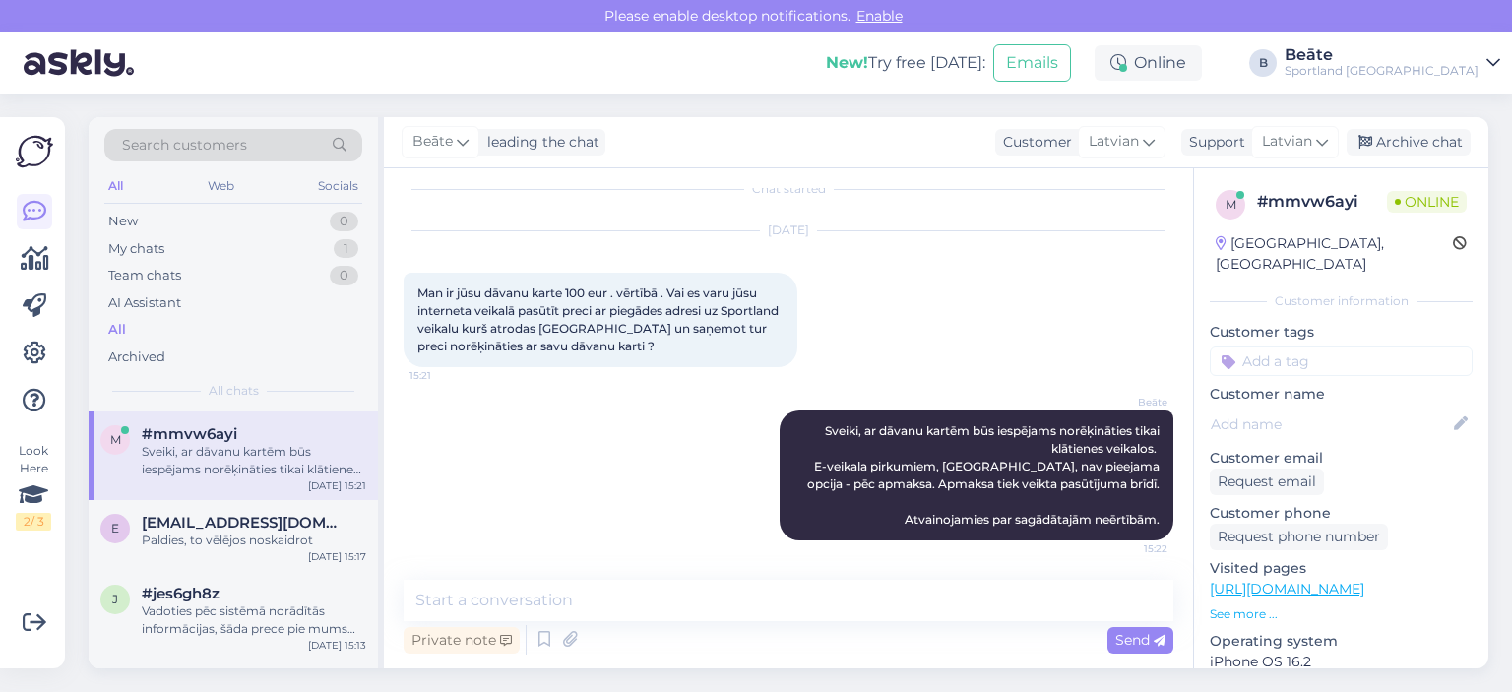
click at [1414, 127] on div "[PERSON_NAME] leading the chat Customer Latvian Arabic Belarusian Bulgarian Chi…" at bounding box center [936, 142] width 1105 height 51
click at [1419, 153] on div "Archive chat" at bounding box center [1409, 142] width 124 height 27
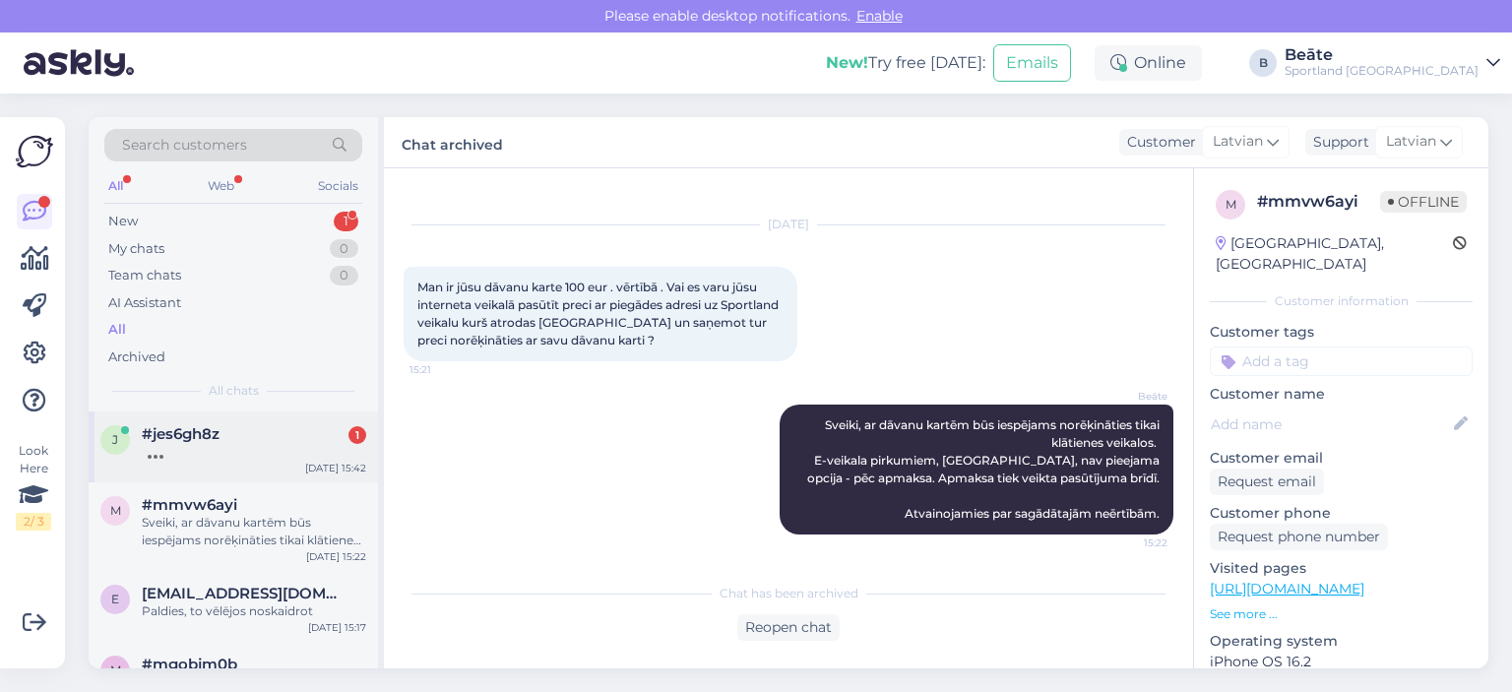
click at [248, 462] on div "j #jes6gh8z [DATE] 15:42" at bounding box center [233, 447] width 289 height 71
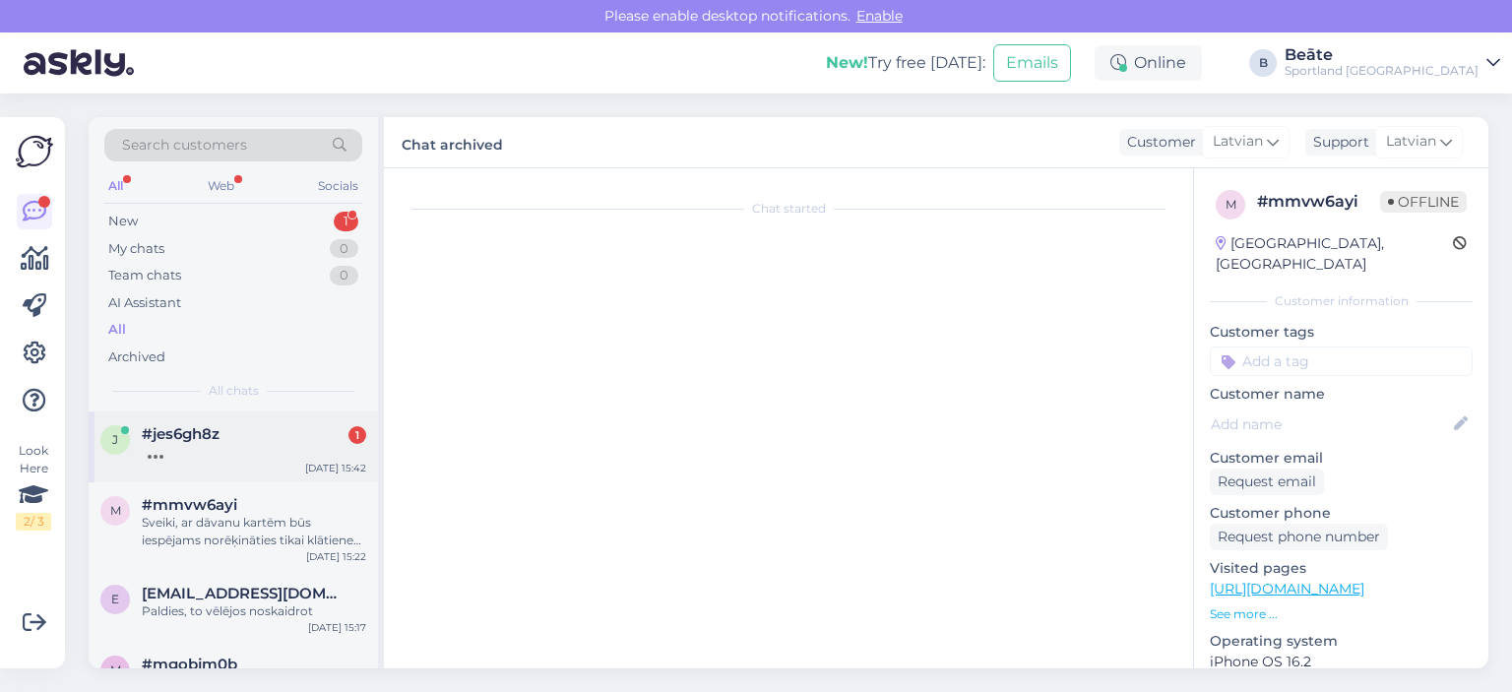
scroll to position [469, 0]
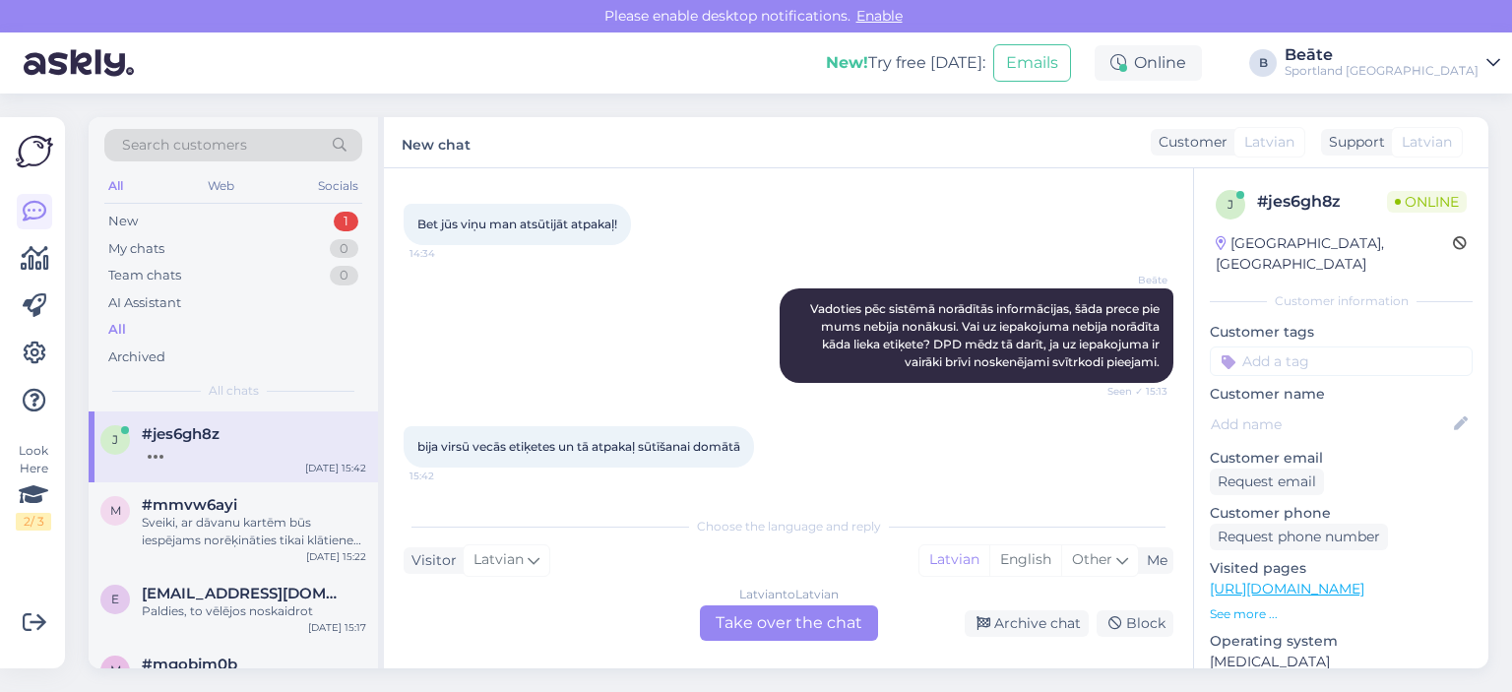
click at [835, 624] on div "Latvian to Latvian Take over the chat" at bounding box center [789, 622] width 178 height 35
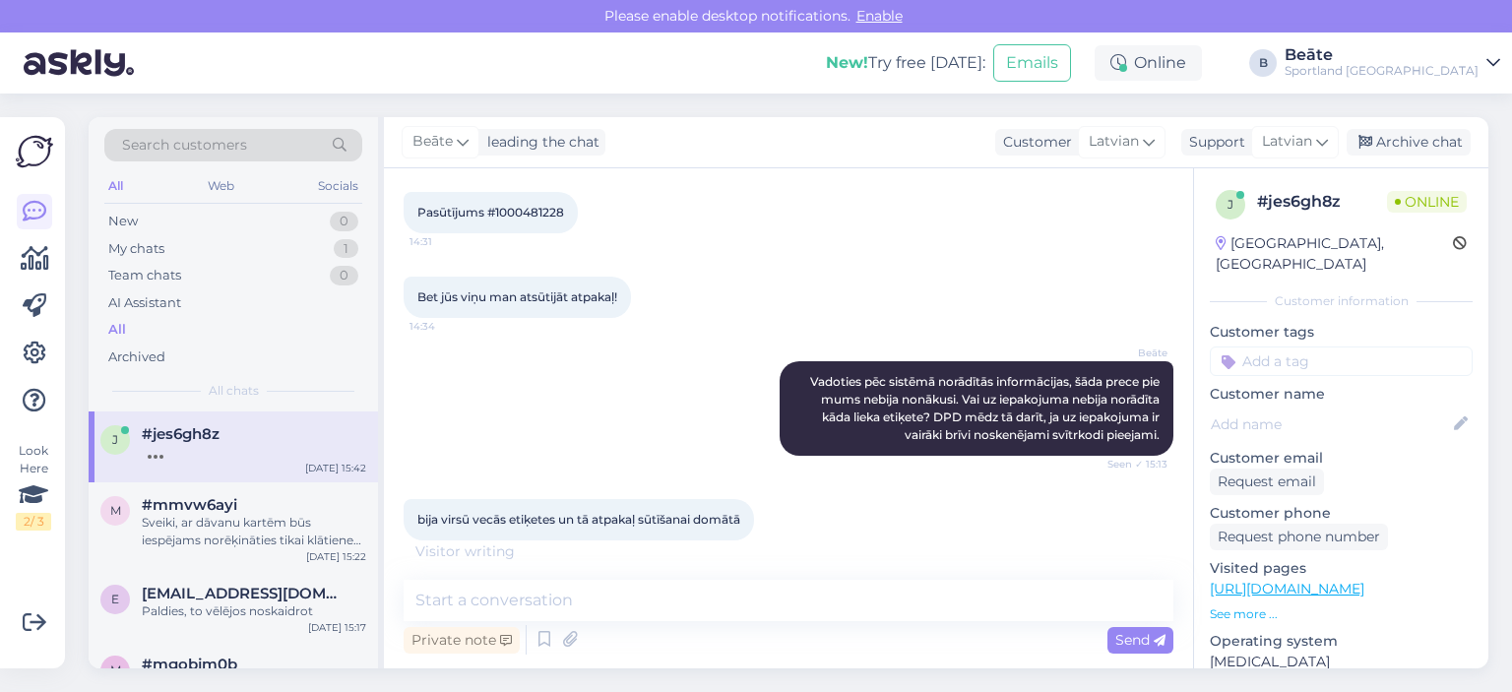
scroll to position [416, 0]
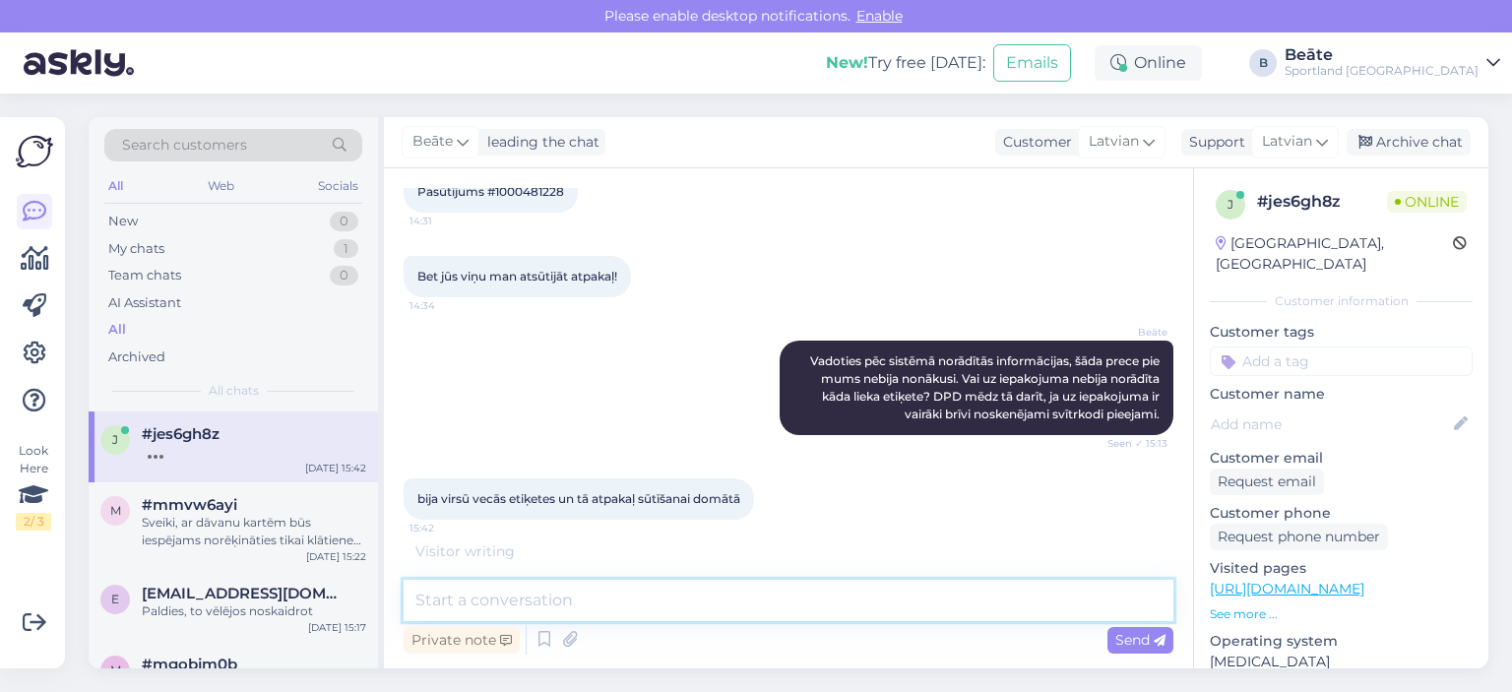
click at [792, 614] on textarea at bounding box center [789, 600] width 770 height 41
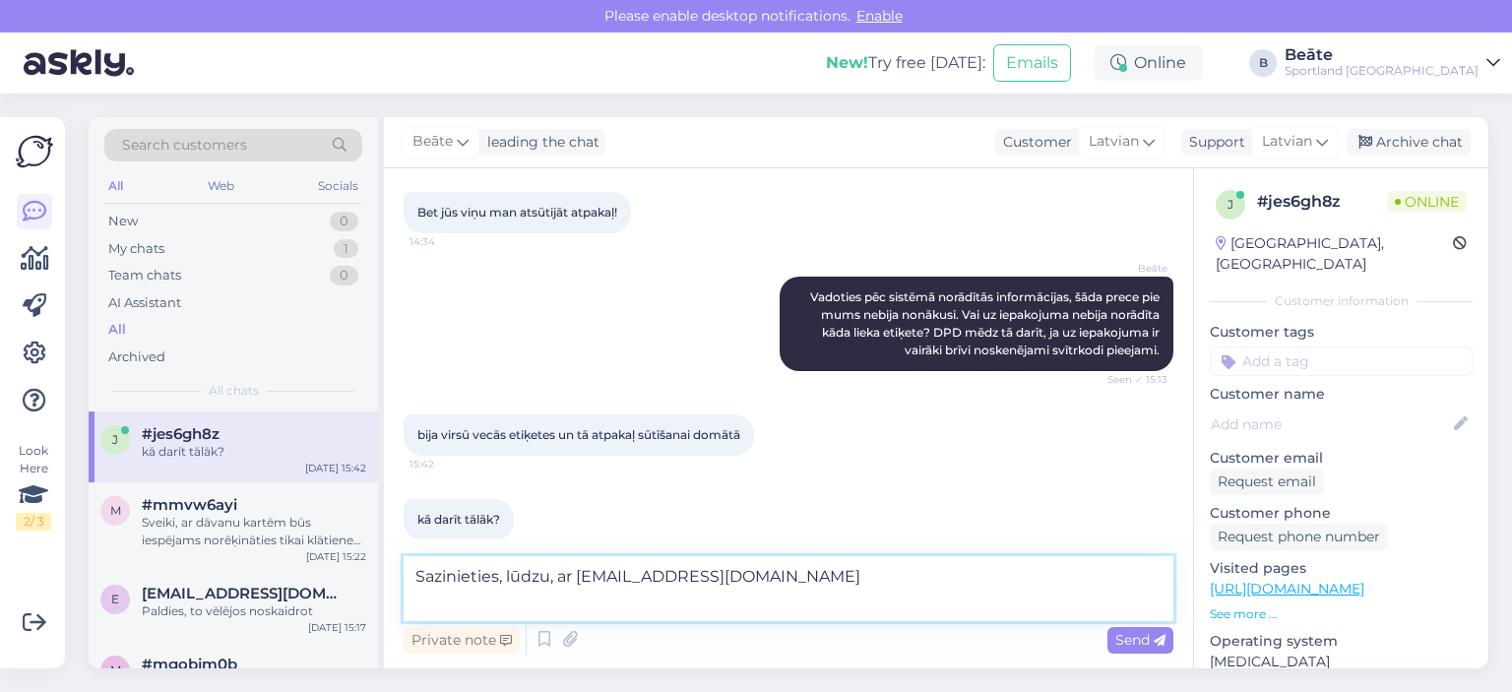
scroll to position [500, 0]
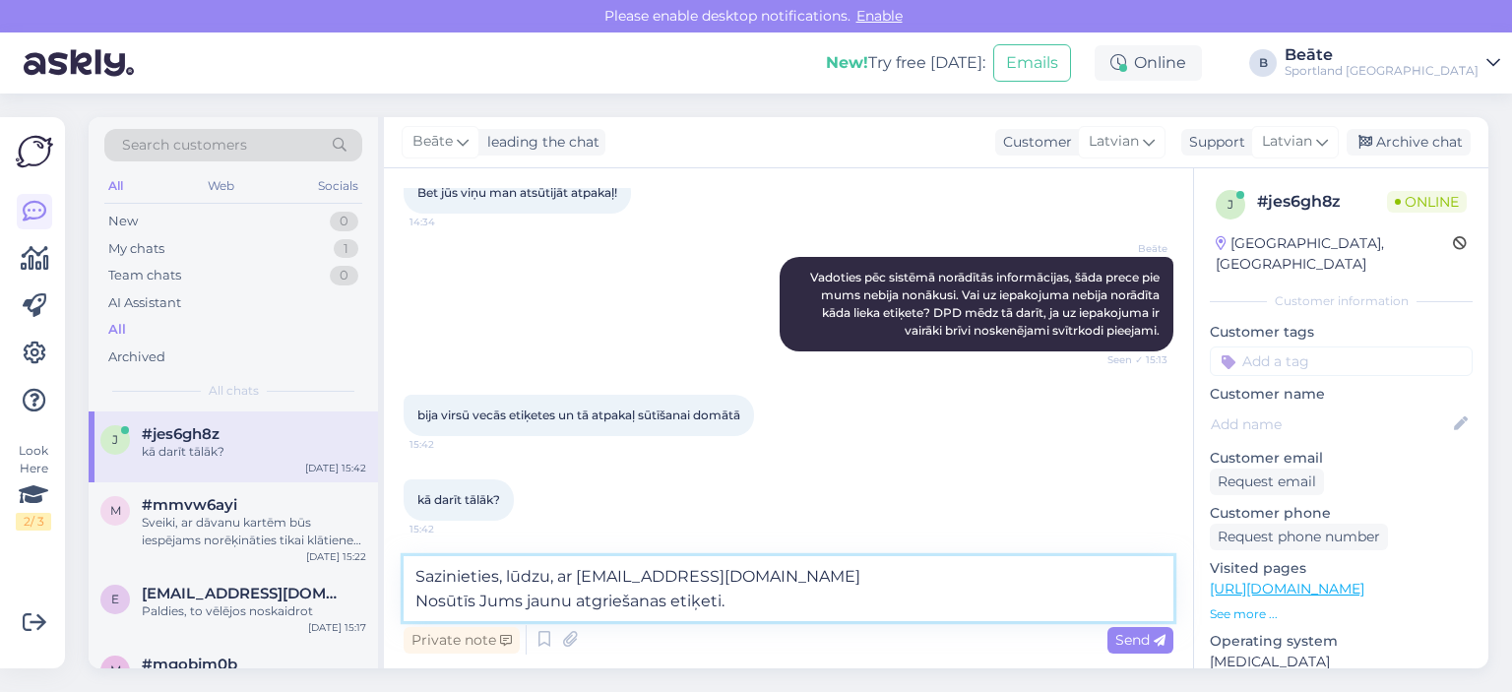
type textarea "Sazinieties, lūdzu, ar [EMAIL_ADDRESS][DOMAIN_NAME] Nosūtīs Jums jaunu atgrieša…"
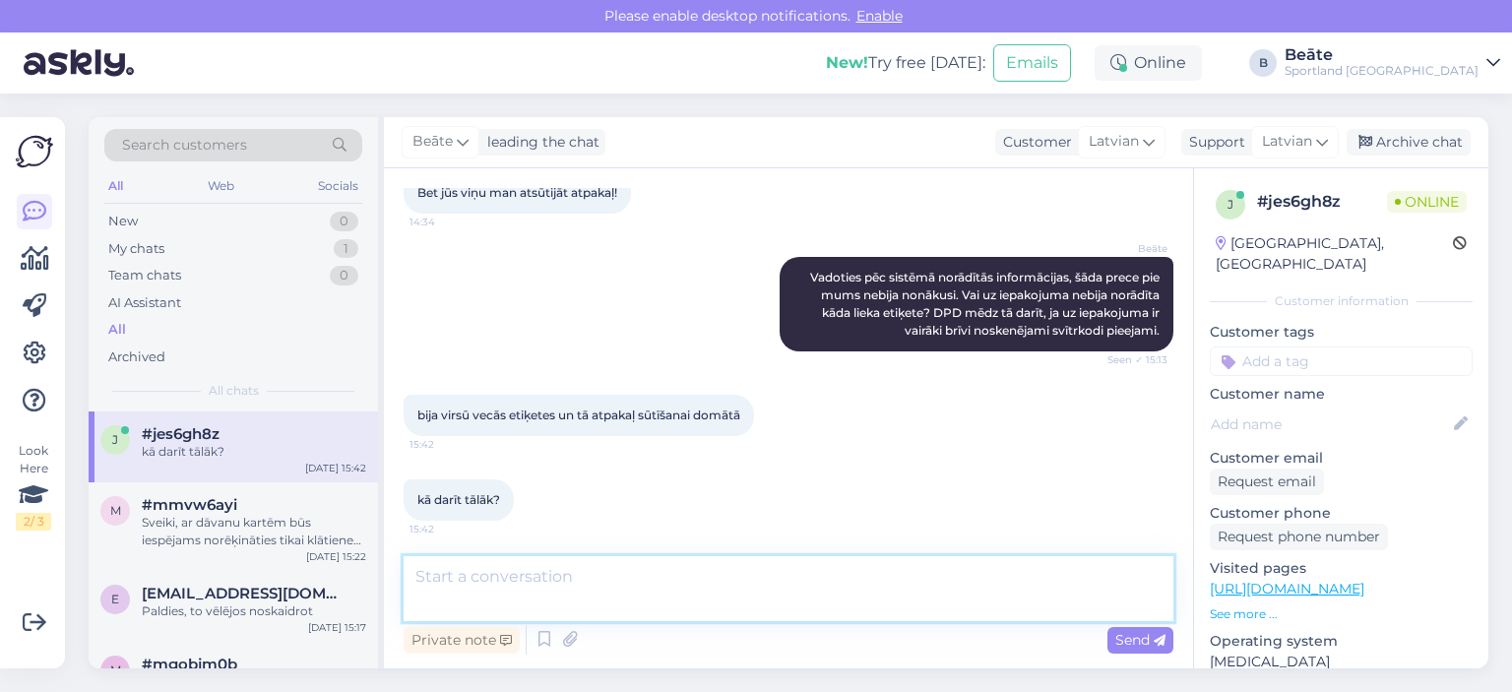
scroll to position [583, 0]
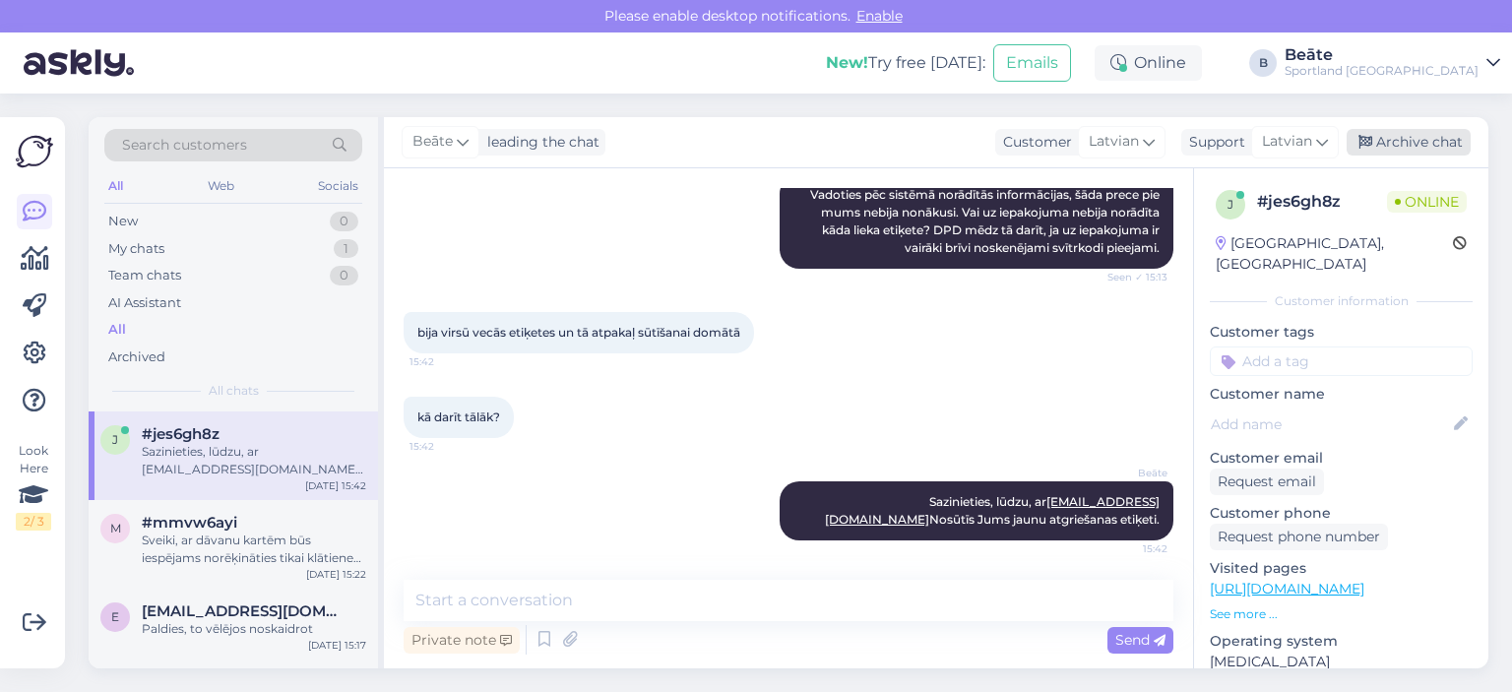
click at [1414, 137] on div "Archive chat" at bounding box center [1409, 142] width 124 height 27
